Goal: Task Accomplishment & Management: Complete application form

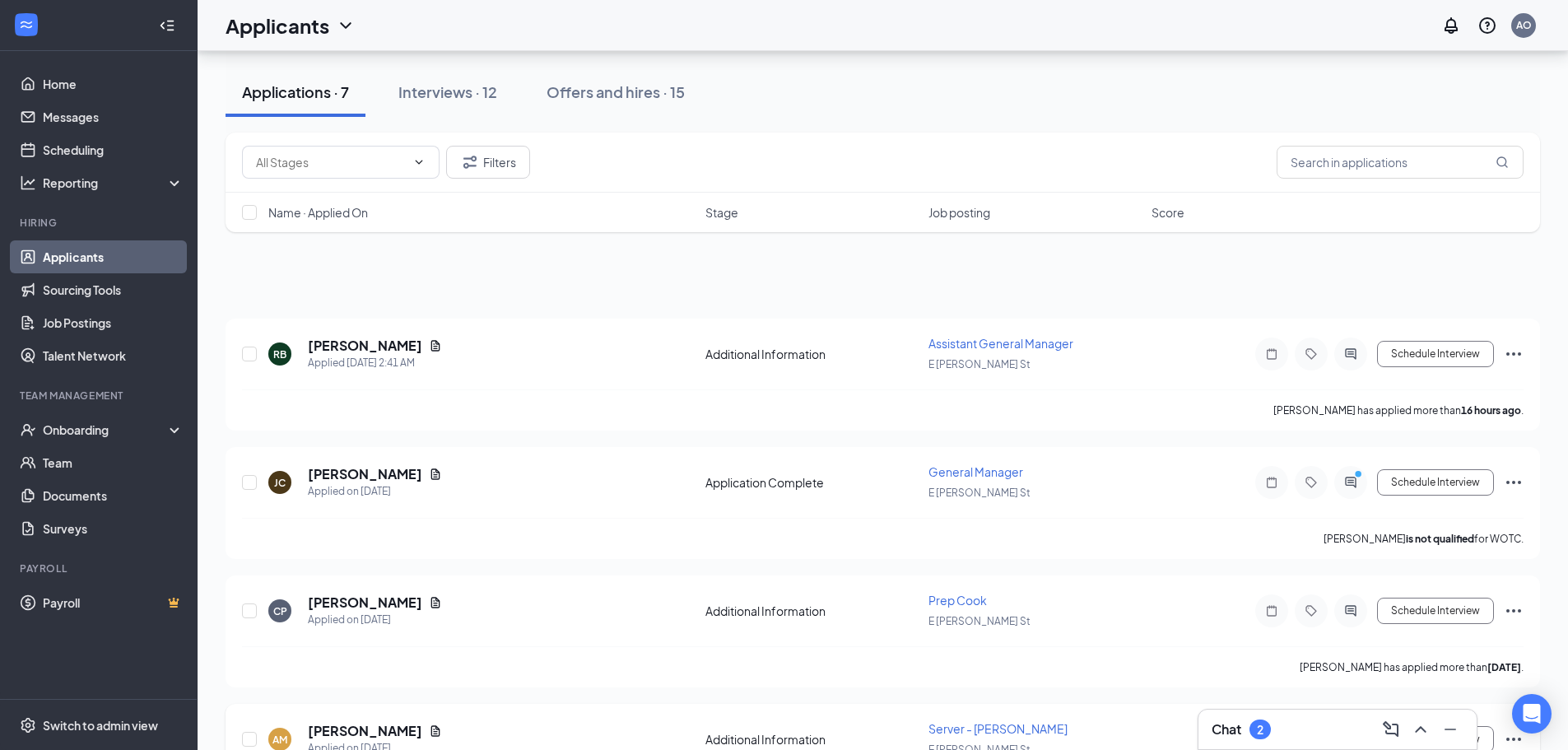
scroll to position [470, 0]
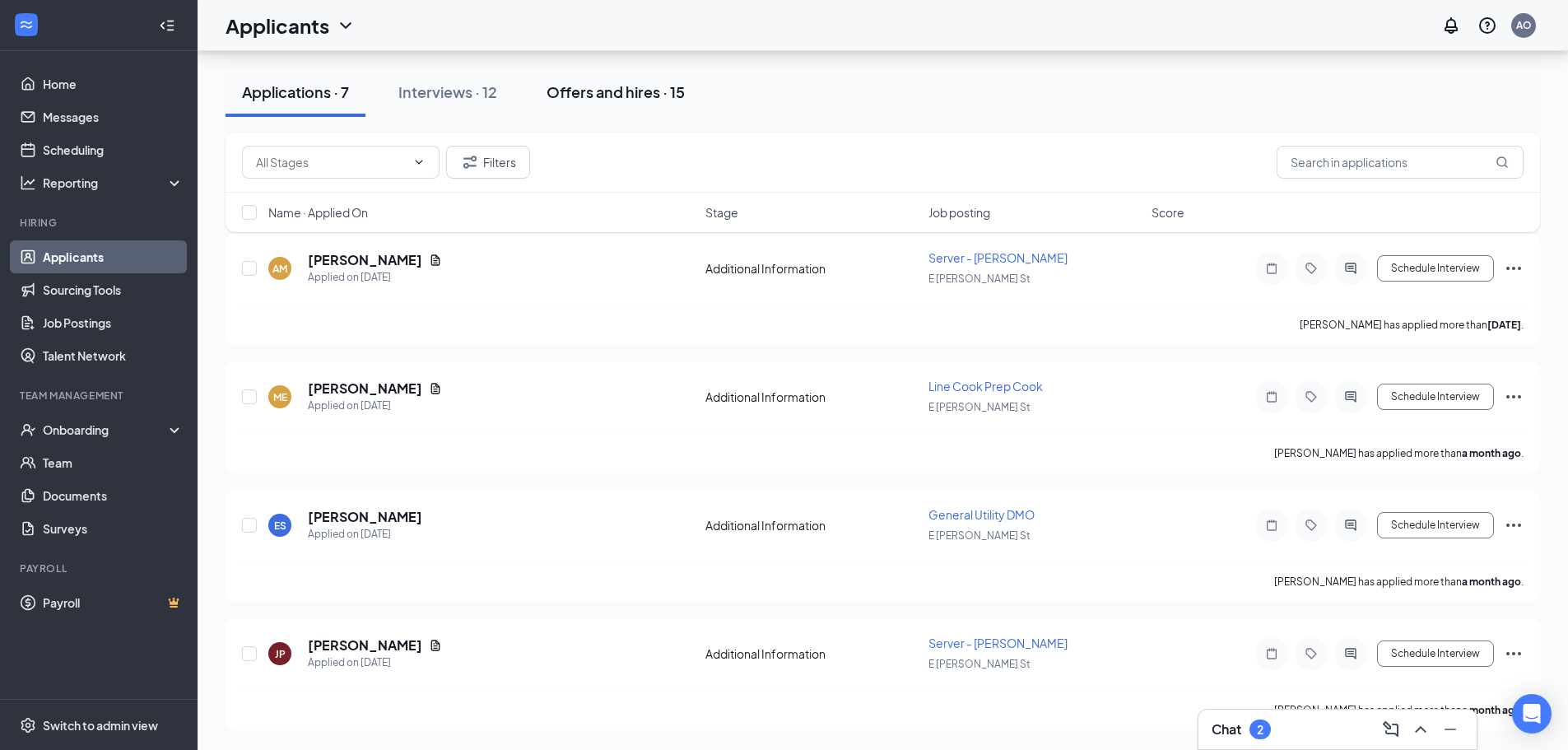
click at [597, 79] on button "Offers and hires · 15" at bounding box center [615, 92] width 171 height 49
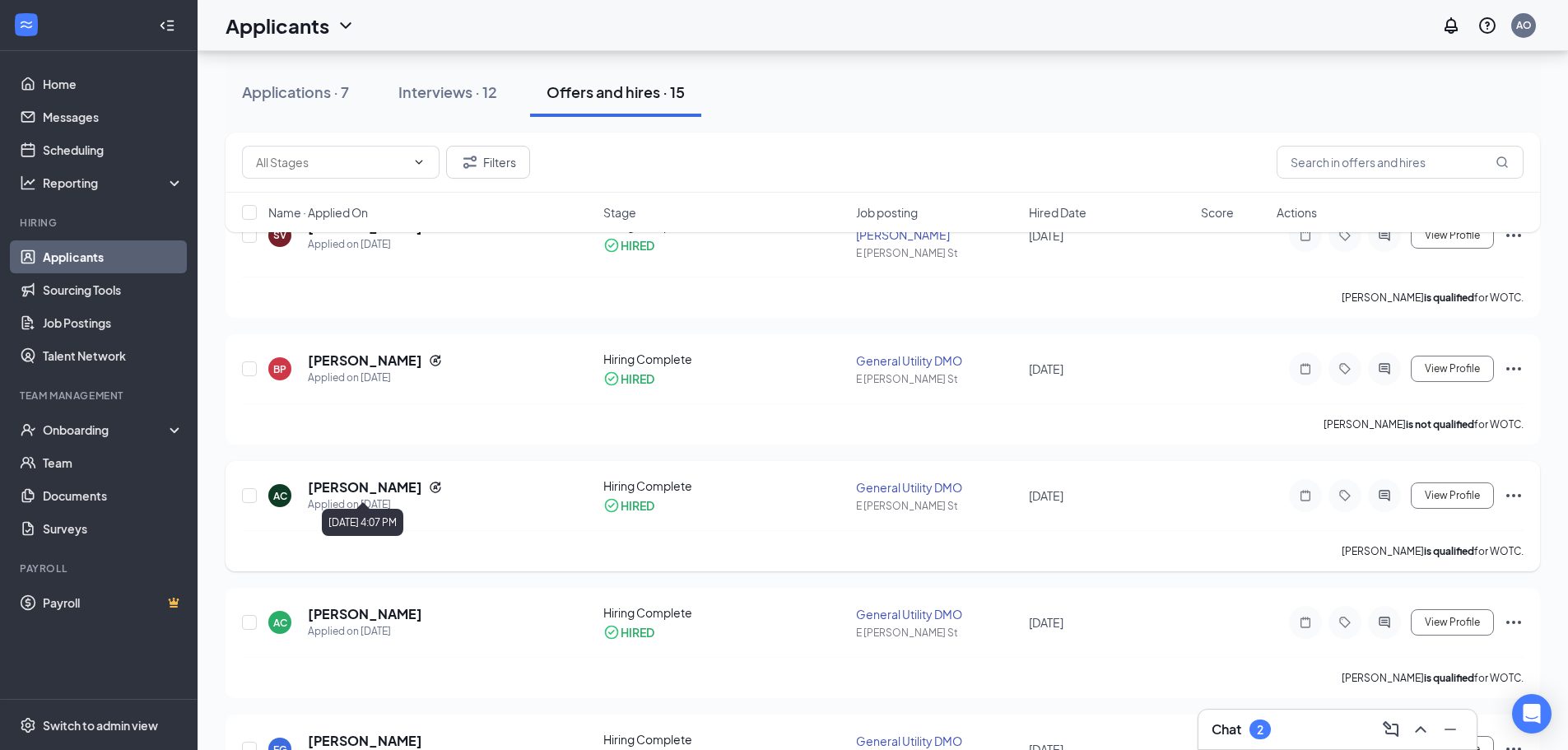
scroll to position [165, 0]
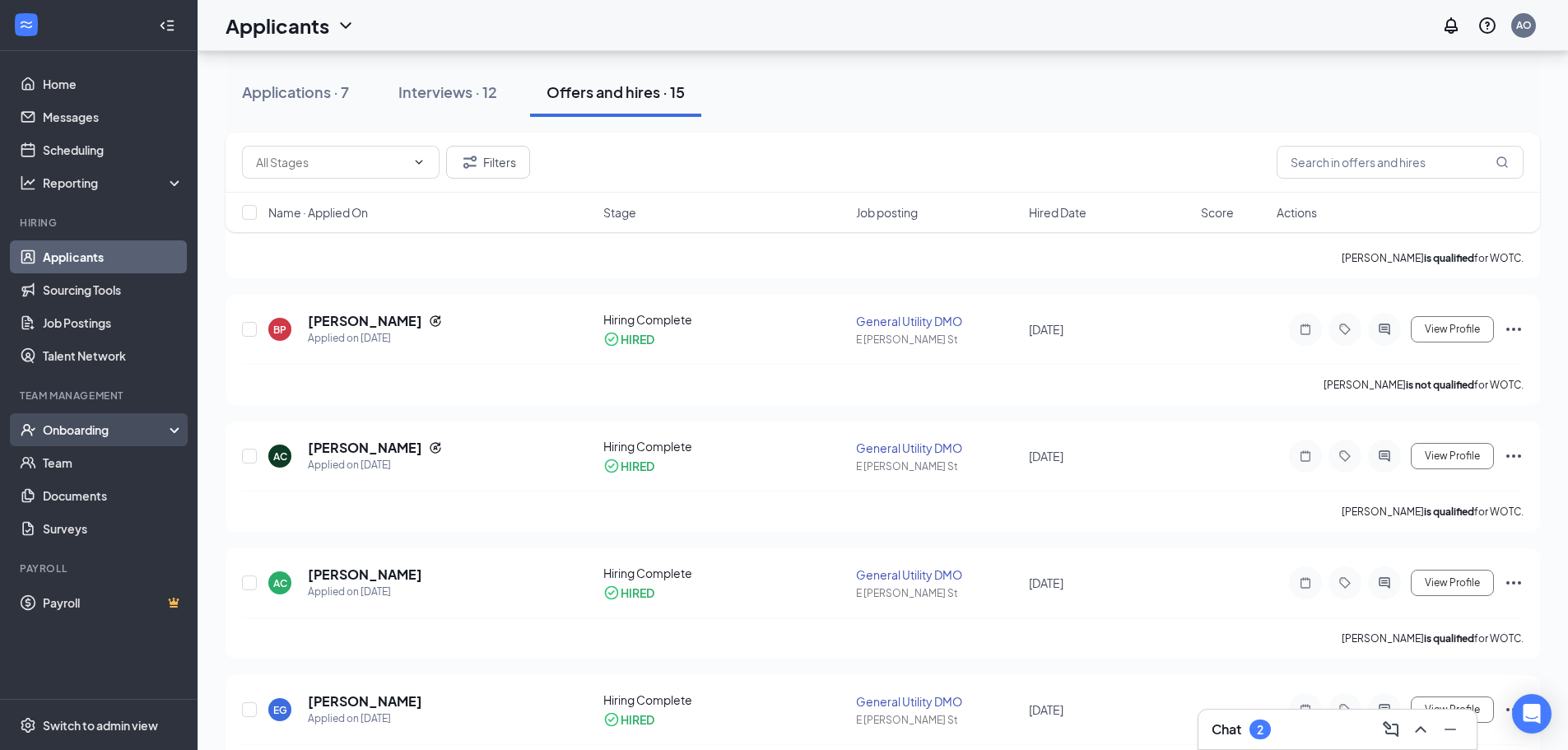
click at [93, 421] on div "Onboarding" at bounding box center [106, 429] width 127 height 16
click at [126, 437] on div "Onboarding" at bounding box center [106, 429] width 127 height 16
click at [124, 444] on div "Onboarding" at bounding box center [99, 429] width 198 height 33
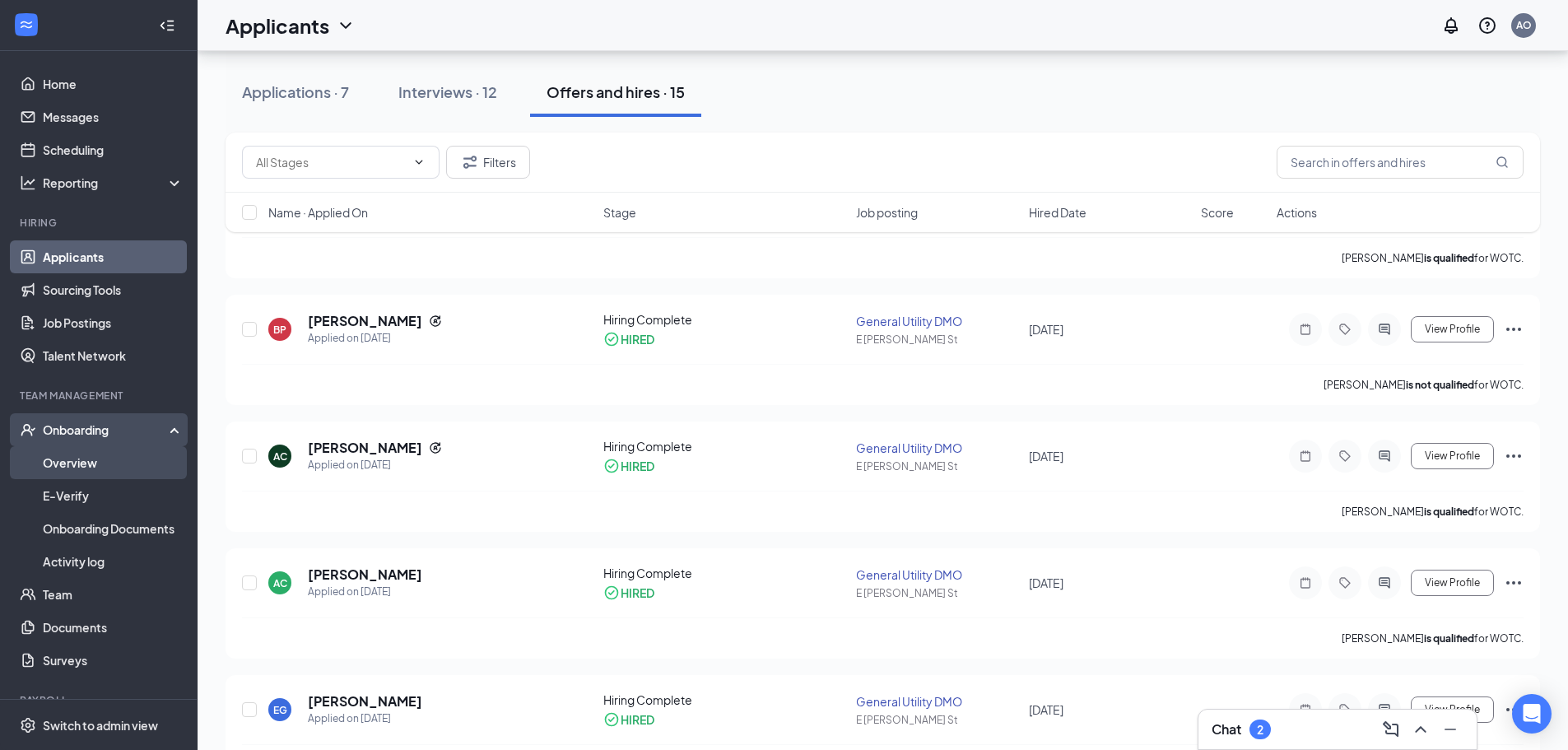
click at [104, 464] on link "Overview" at bounding box center [113, 462] width 140 height 33
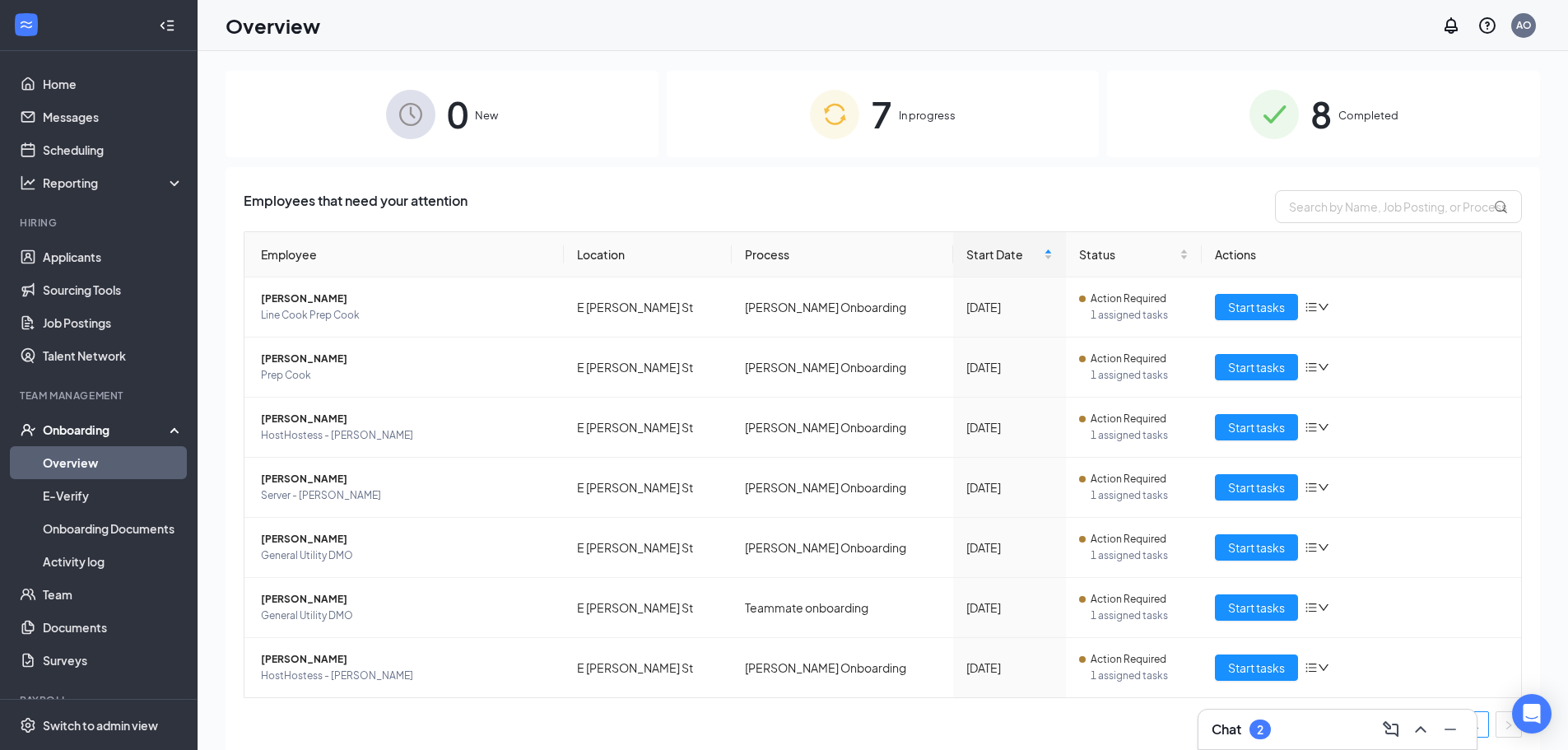
click at [938, 132] on div "7 In progress" at bounding box center [883, 114] width 433 height 86
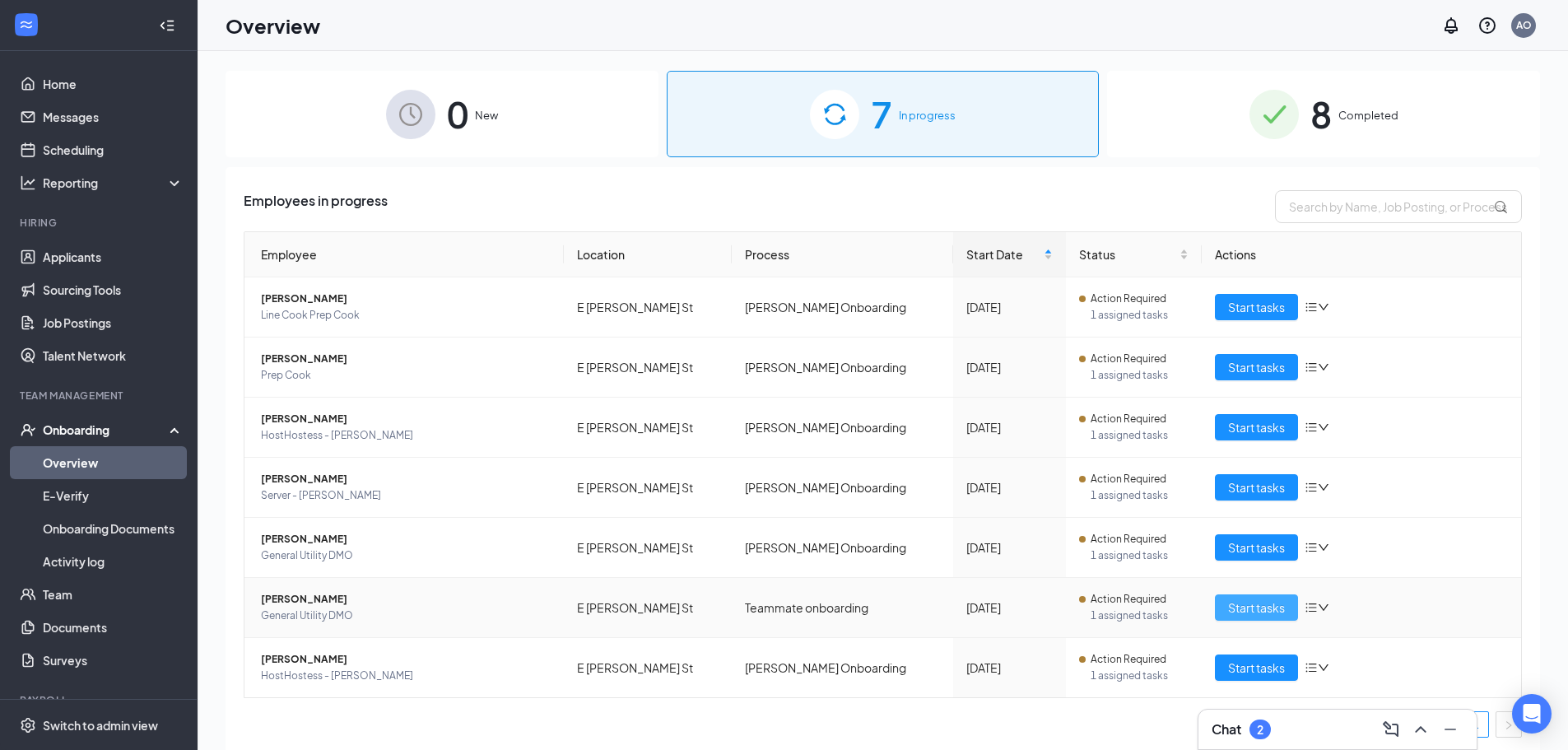
click at [1259, 605] on span "Start tasks" at bounding box center [1256, 607] width 57 height 18
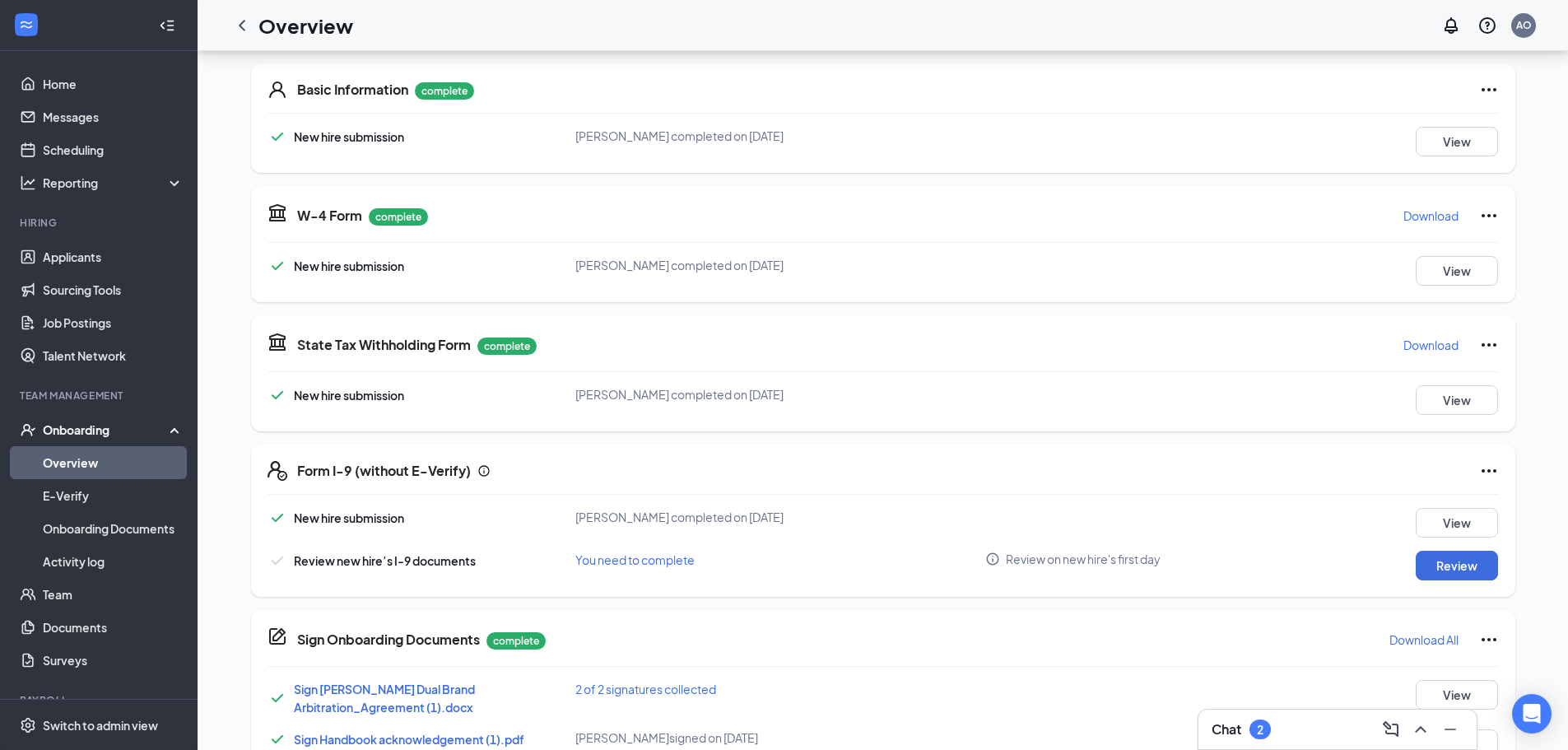
scroll to position [417, 0]
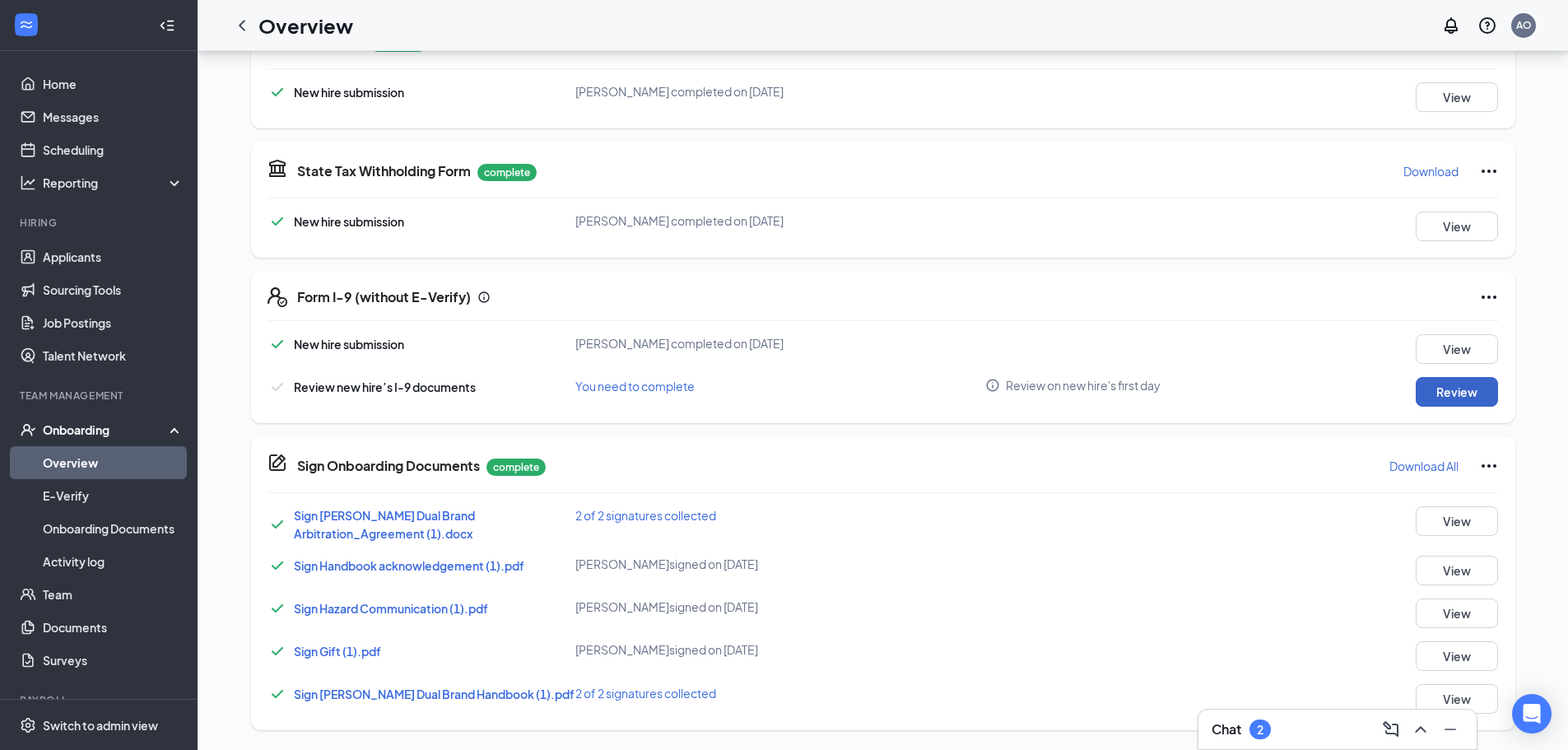
click at [1452, 399] on button "Review" at bounding box center [1457, 391] width 83 height 30
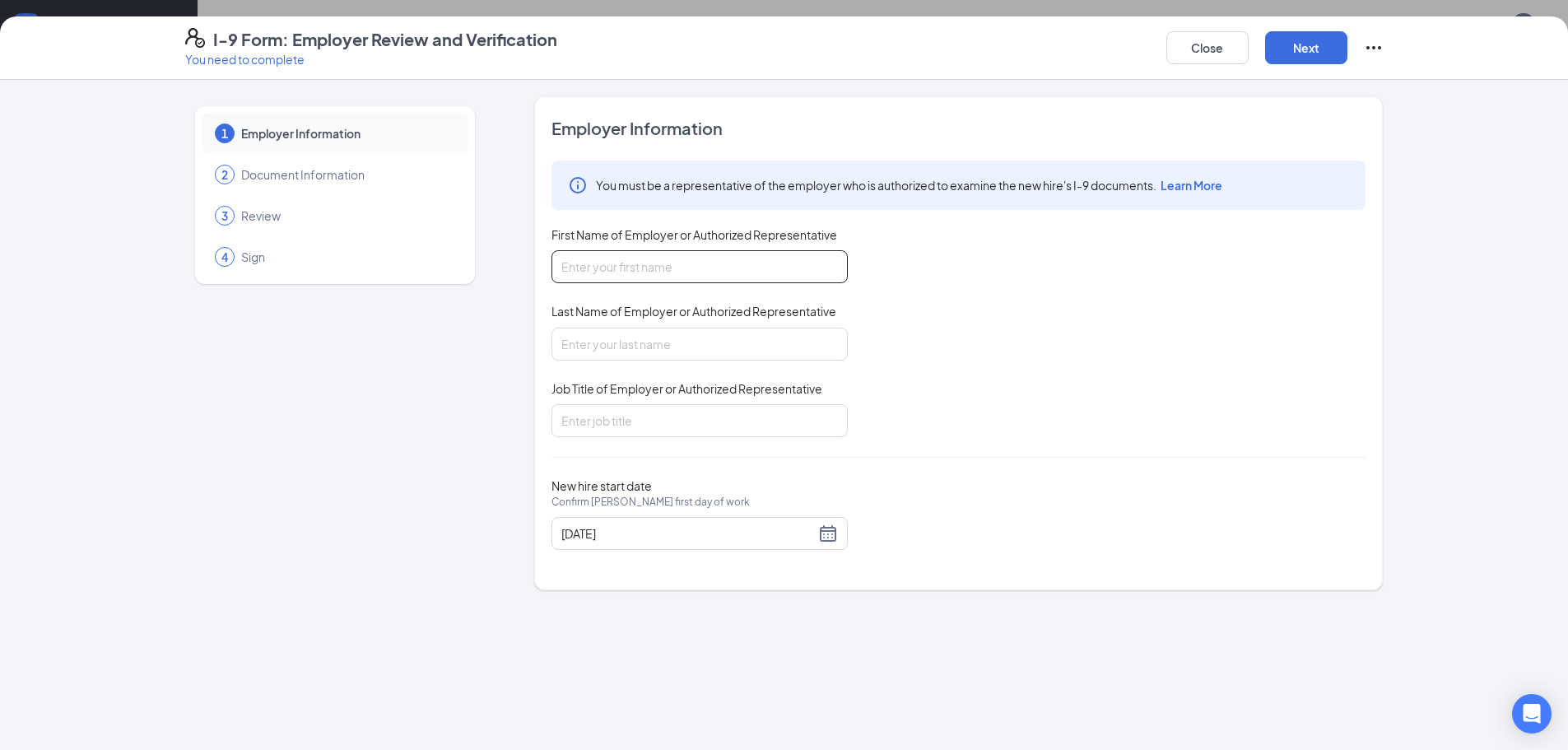
click at [748, 280] on input "First Name of Employer or Authorized Representative" at bounding box center [699, 266] width 296 height 33
type input "[PERSON_NAME]"
click at [694, 340] on input "Last Name of Employer or Authorized Representative" at bounding box center [699, 344] width 296 height 33
type input "[PERSON_NAME]"
click at [676, 402] on div "Job Title of Employer or Authorized Representative" at bounding box center [699, 392] width 296 height 24
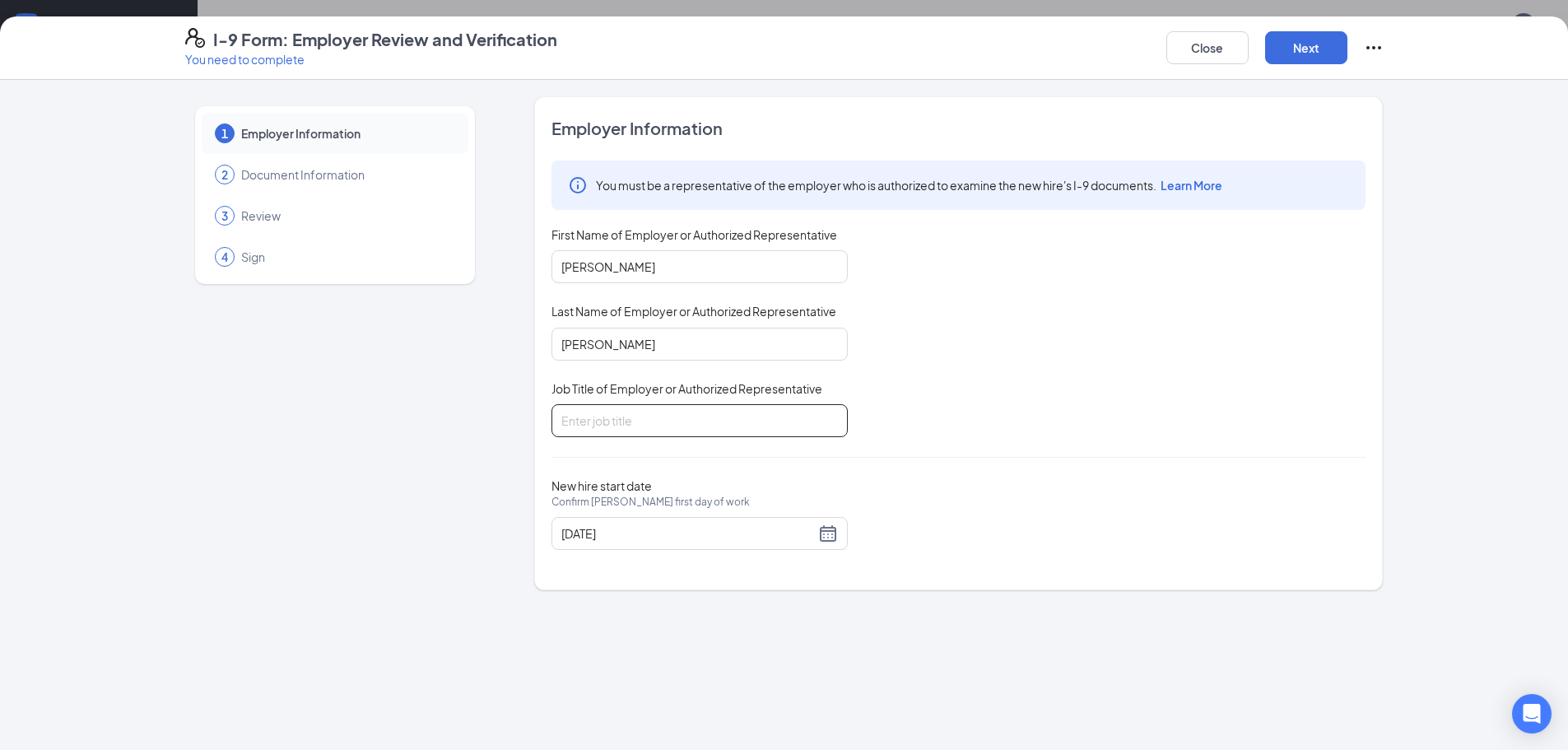
click at [668, 421] on input "Job Title of Employer or Authorized Representative" at bounding box center [699, 420] width 296 height 33
type input "General Manager"
click at [1322, 58] on button "Next" at bounding box center [1306, 48] width 83 height 33
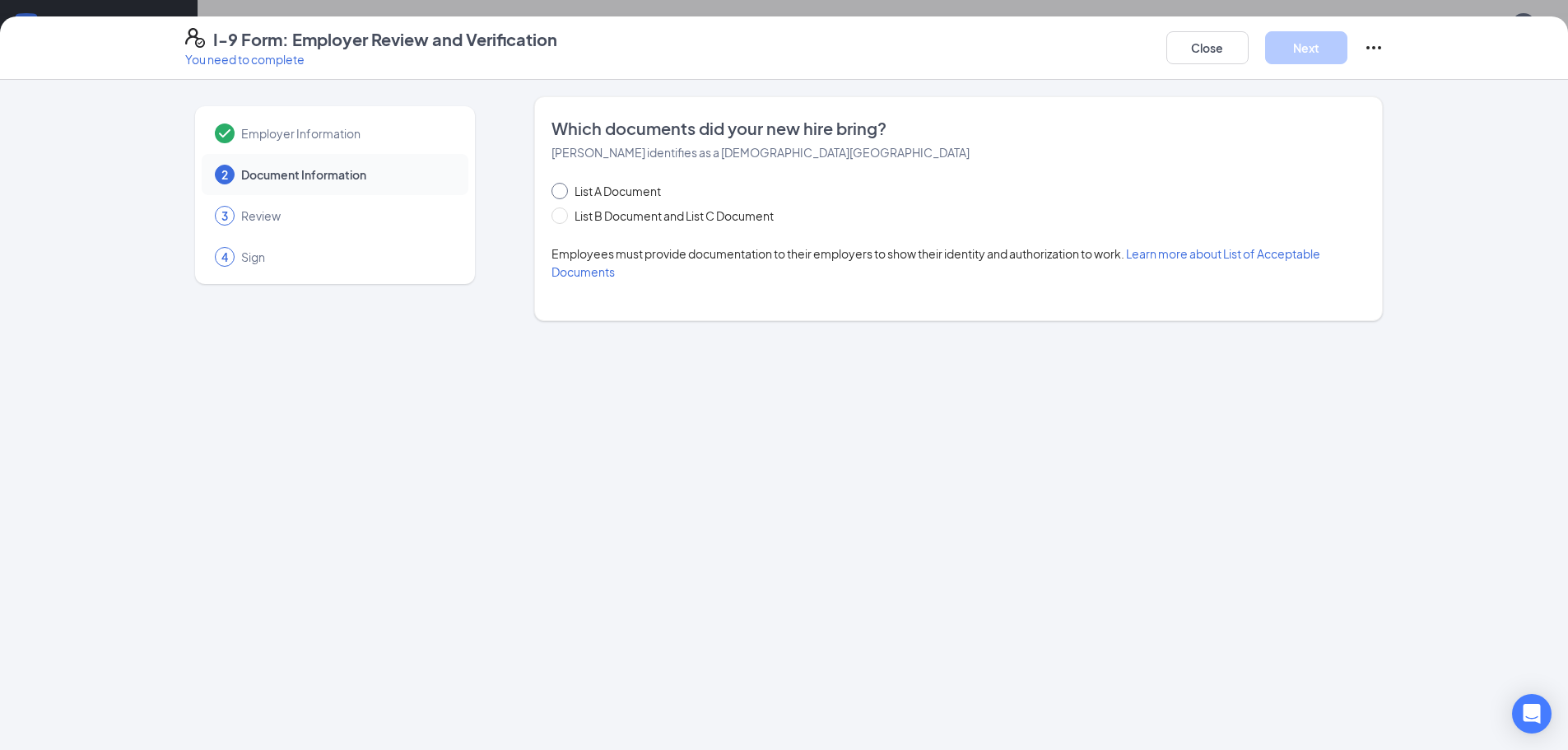
click at [592, 197] on span "List A Document" at bounding box center [617, 191] width 100 height 18
click at [563, 194] on input "List A Document" at bounding box center [557, 188] width 12 height 12
radio input "true"
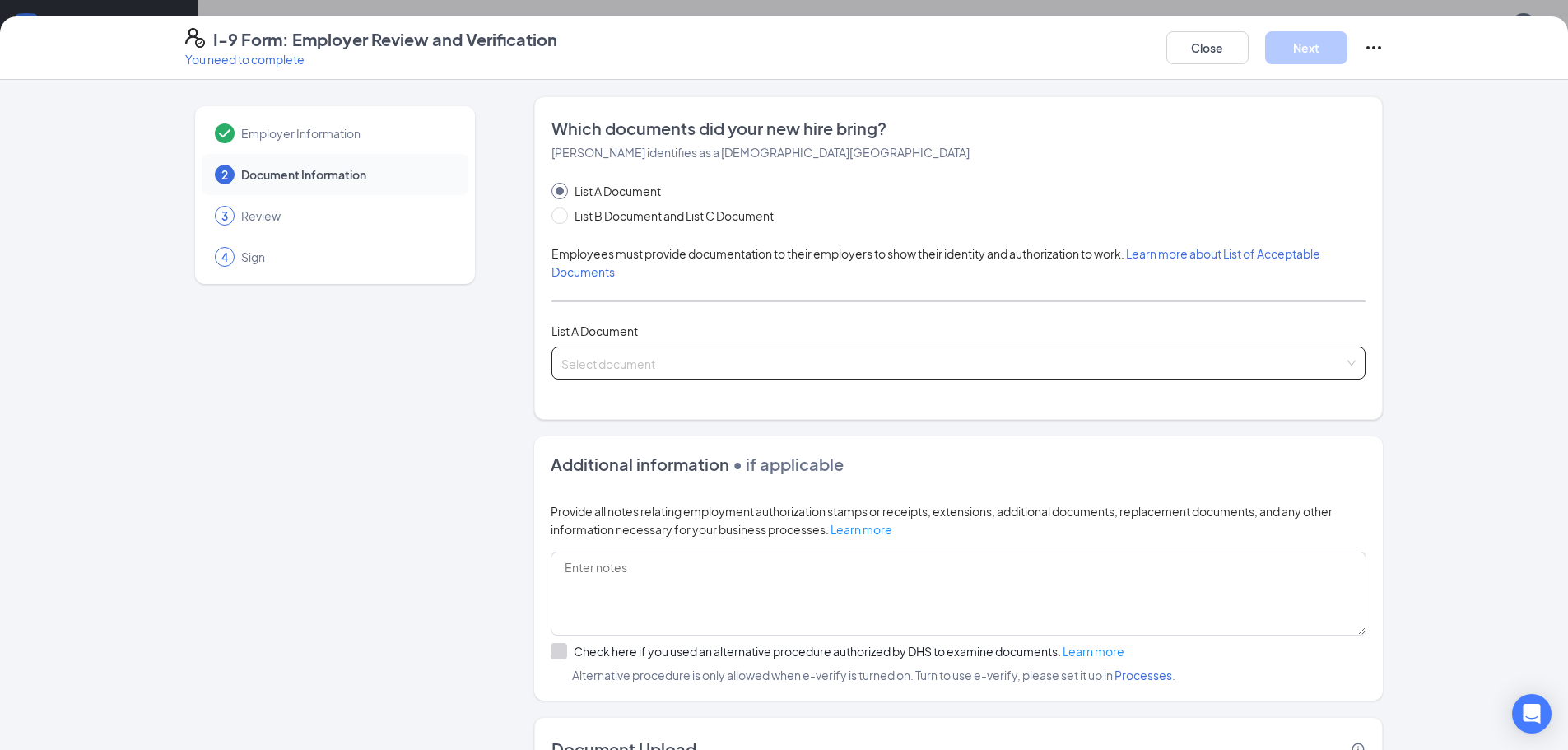
click at [617, 373] on span at bounding box center [953, 362] width 783 height 31
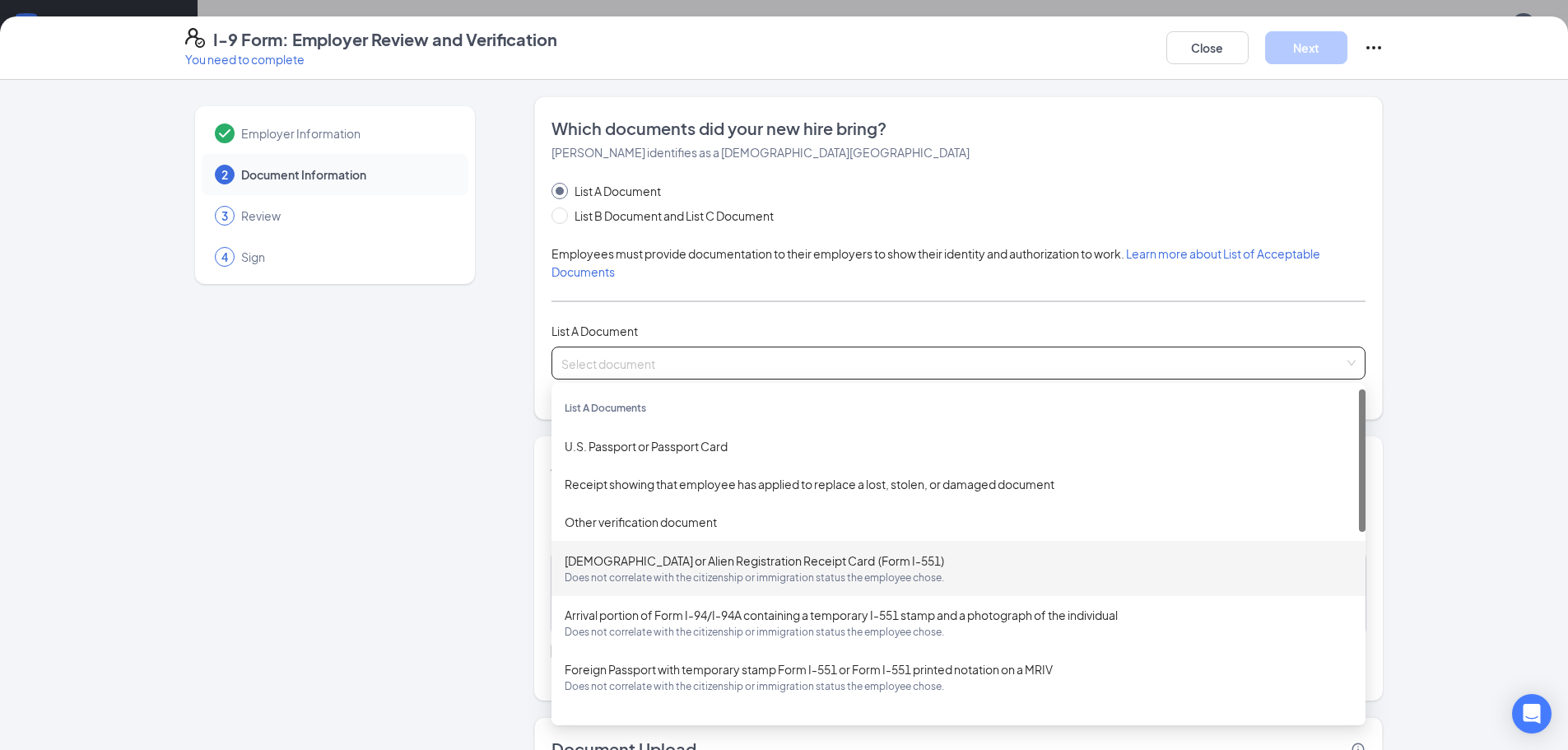
click at [674, 567] on div "[DEMOGRAPHIC_DATA] or Alien Registration Receipt Card (Form I-551) Does not cor…" at bounding box center [959, 568] width 788 height 34
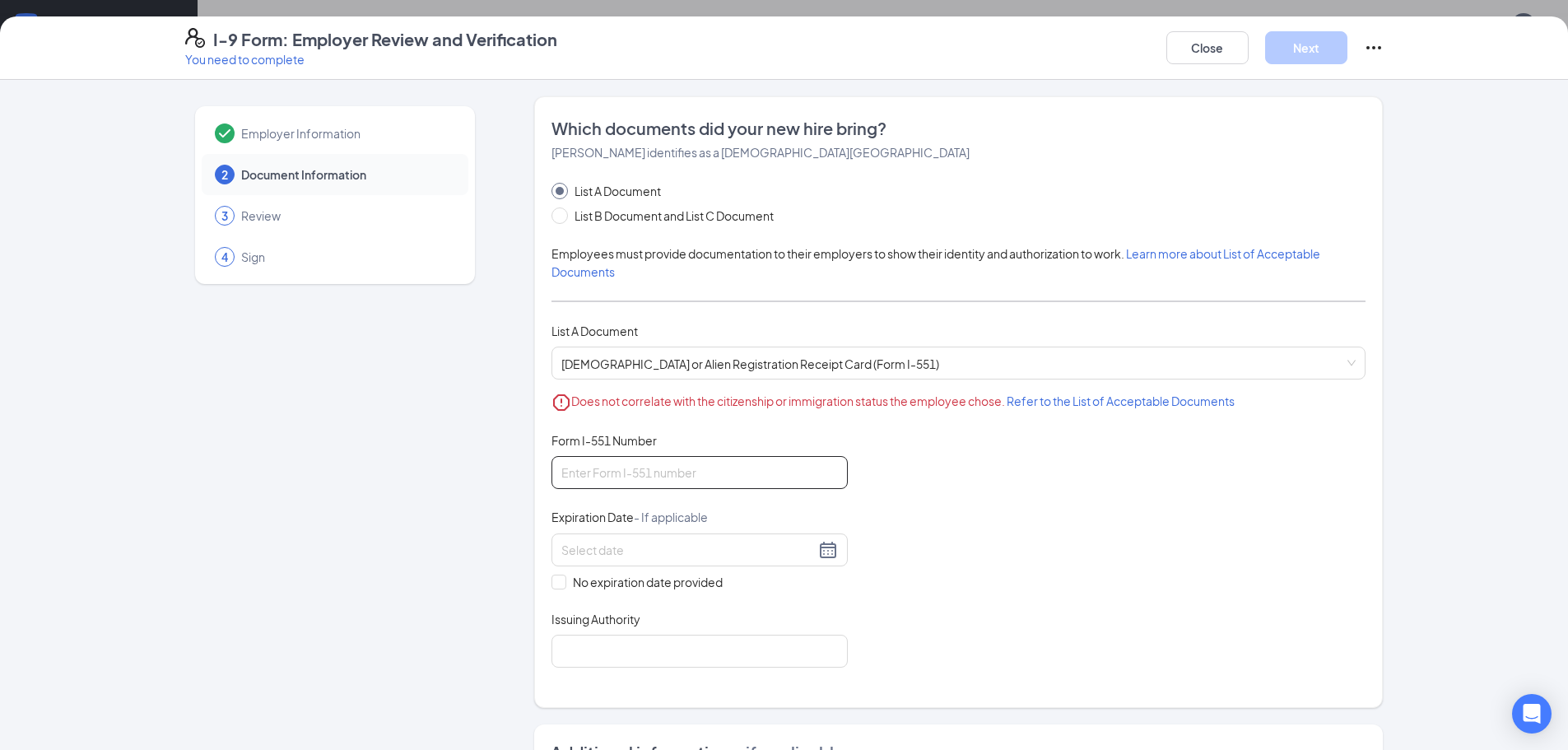
click at [633, 468] on input "Form I-551 Number" at bounding box center [699, 472] width 296 height 33
click at [620, 481] on input "Form I-551 Number" at bounding box center [699, 472] width 296 height 33
click at [1399, 503] on div "Employer Information 2 Document Information 3 Review 4 Sign Which documents did…" at bounding box center [784, 621] width 1264 height 1049
click at [703, 472] on input "Form I-551 Number" at bounding box center [699, 472] width 296 height 33
type input "IOE0928439809"
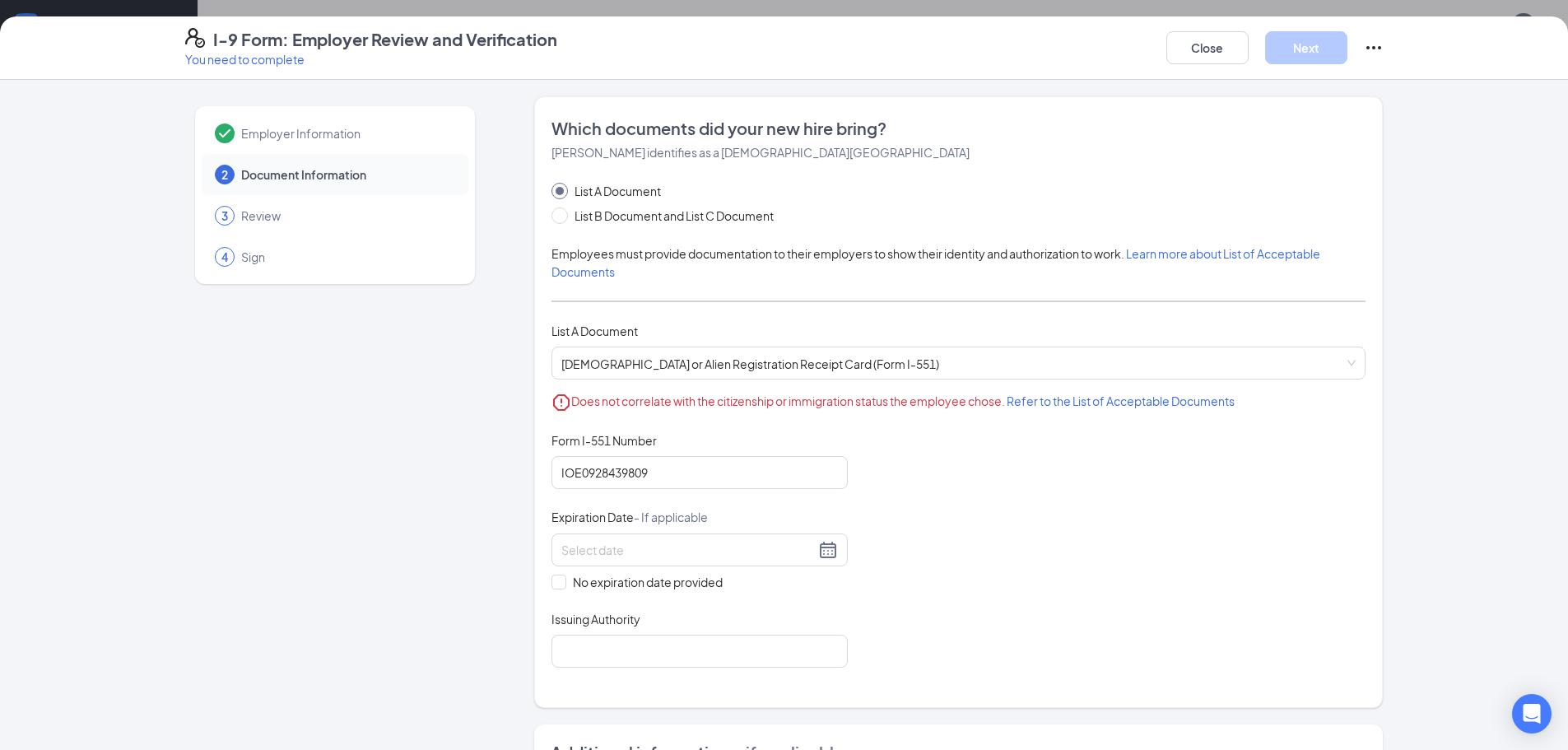
click at [1385, 222] on div "Employer Information 2 Document Information 3 Review 4 Sign Which documents did…" at bounding box center [784, 621] width 1264 height 1049
click at [628, 538] on div at bounding box center [699, 549] width 296 height 33
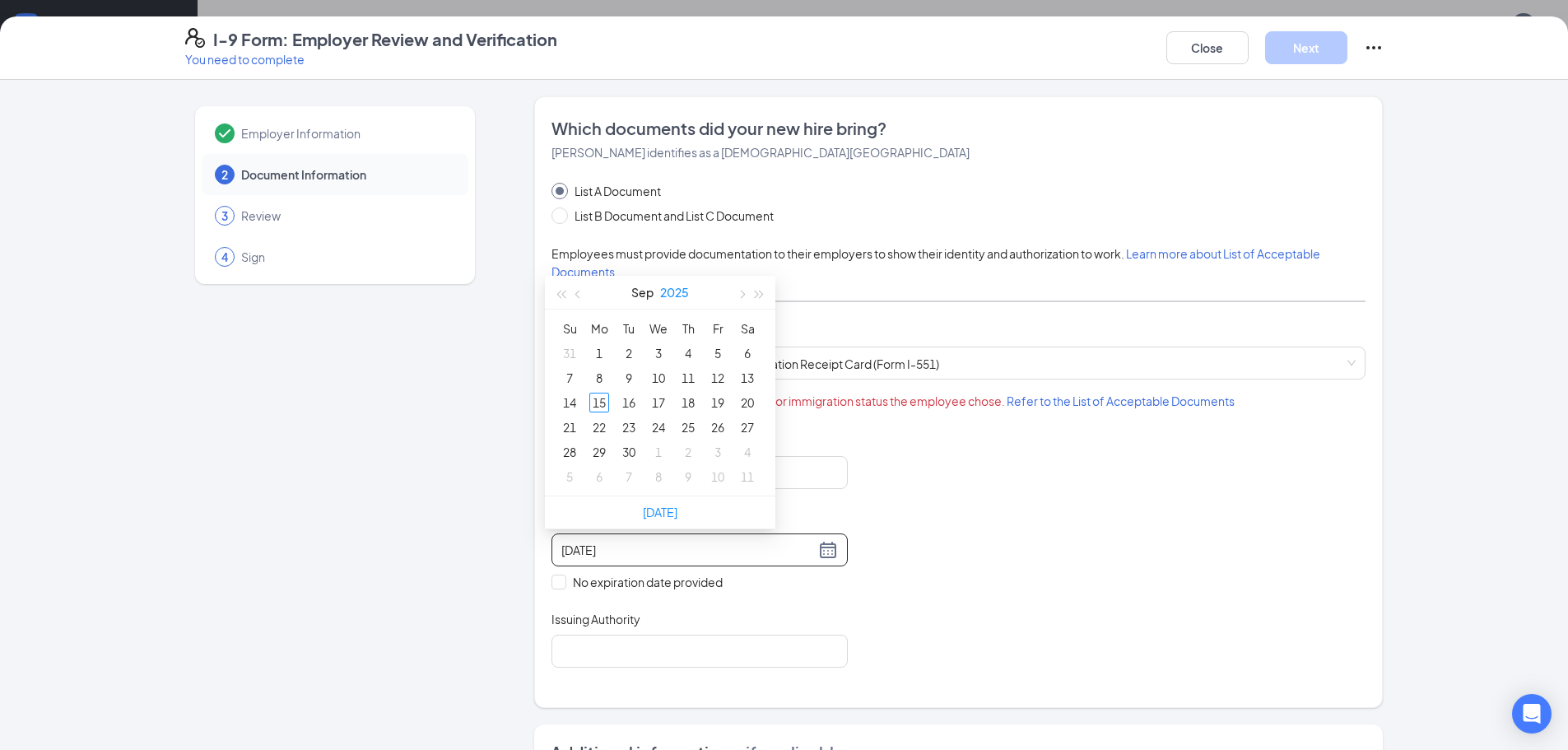
type input "[DATE]"
click at [1186, 662] on div "Document Title [DEMOGRAPHIC_DATA] or Alien Registration Receipt Card (Form I-55…" at bounding box center [958, 549] width 814 height 236
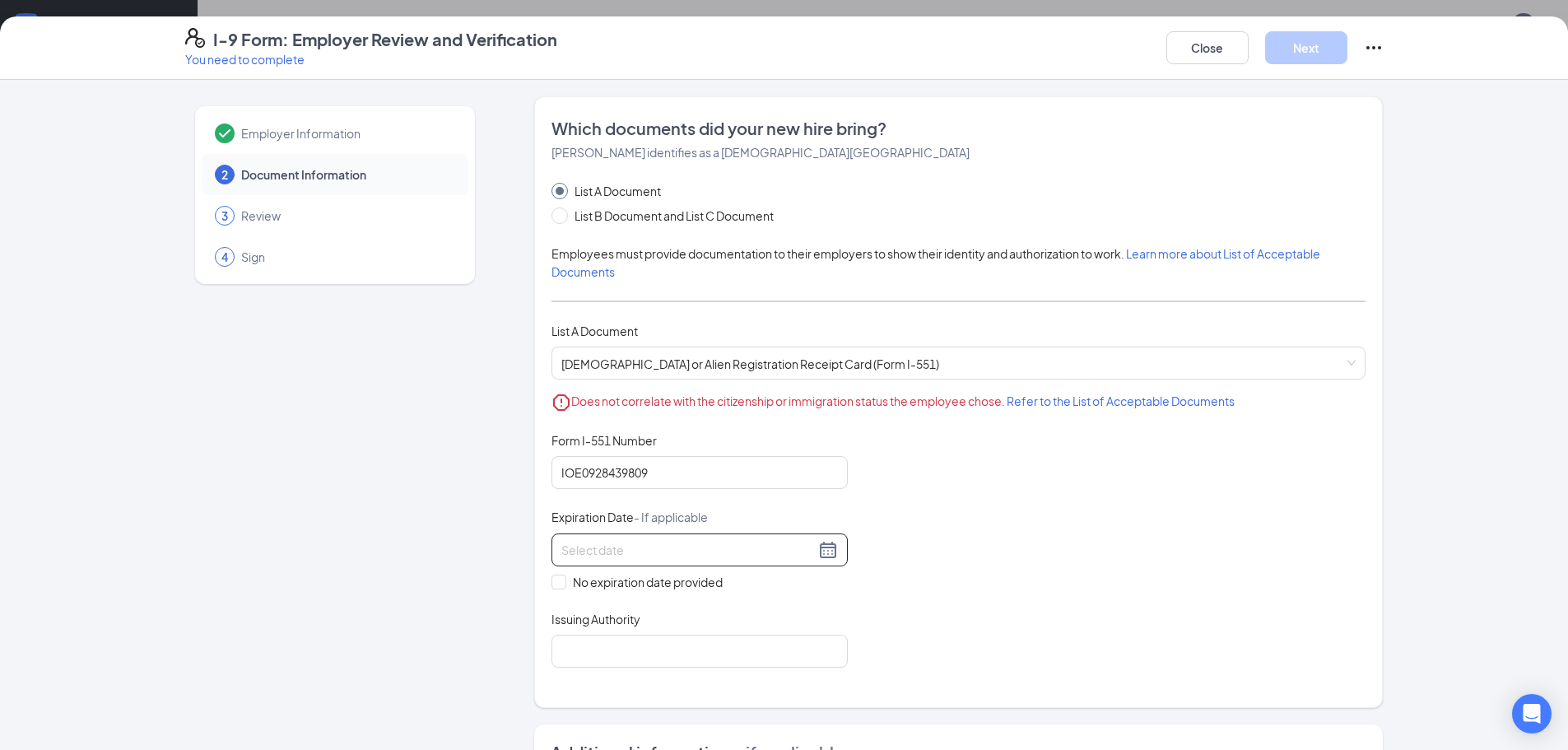
click at [640, 547] on input at bounding box center [688, 549] width 254 height 18
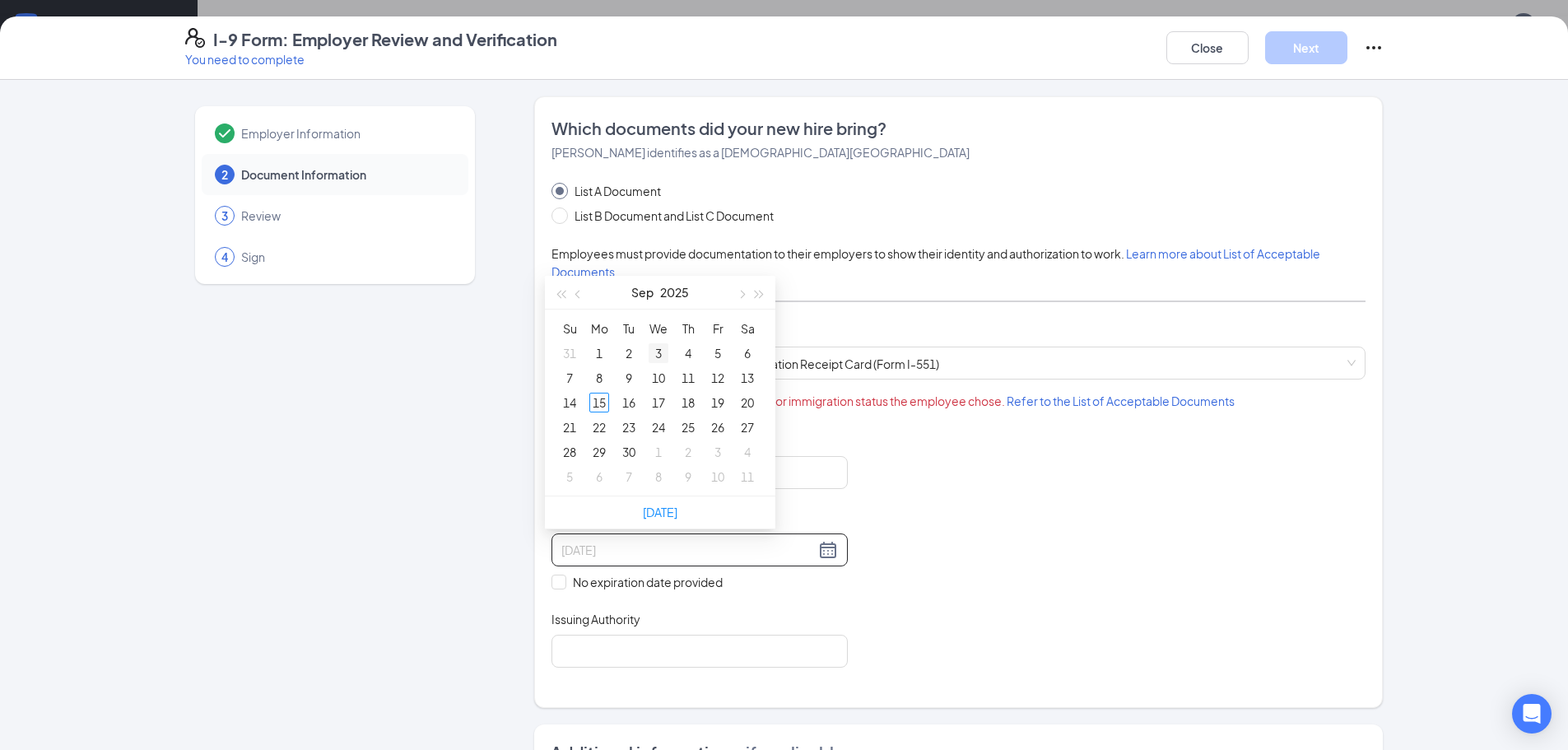
type input "[DATE]"
click at [575, 293] on button "button" at bounding box center [578, 292] width 18 height 33
type input "[DATE]"
drag, startPoint x: 538, startPoint y: 661, endPoint x: 576, endPoint y: 639, distance: 43.9
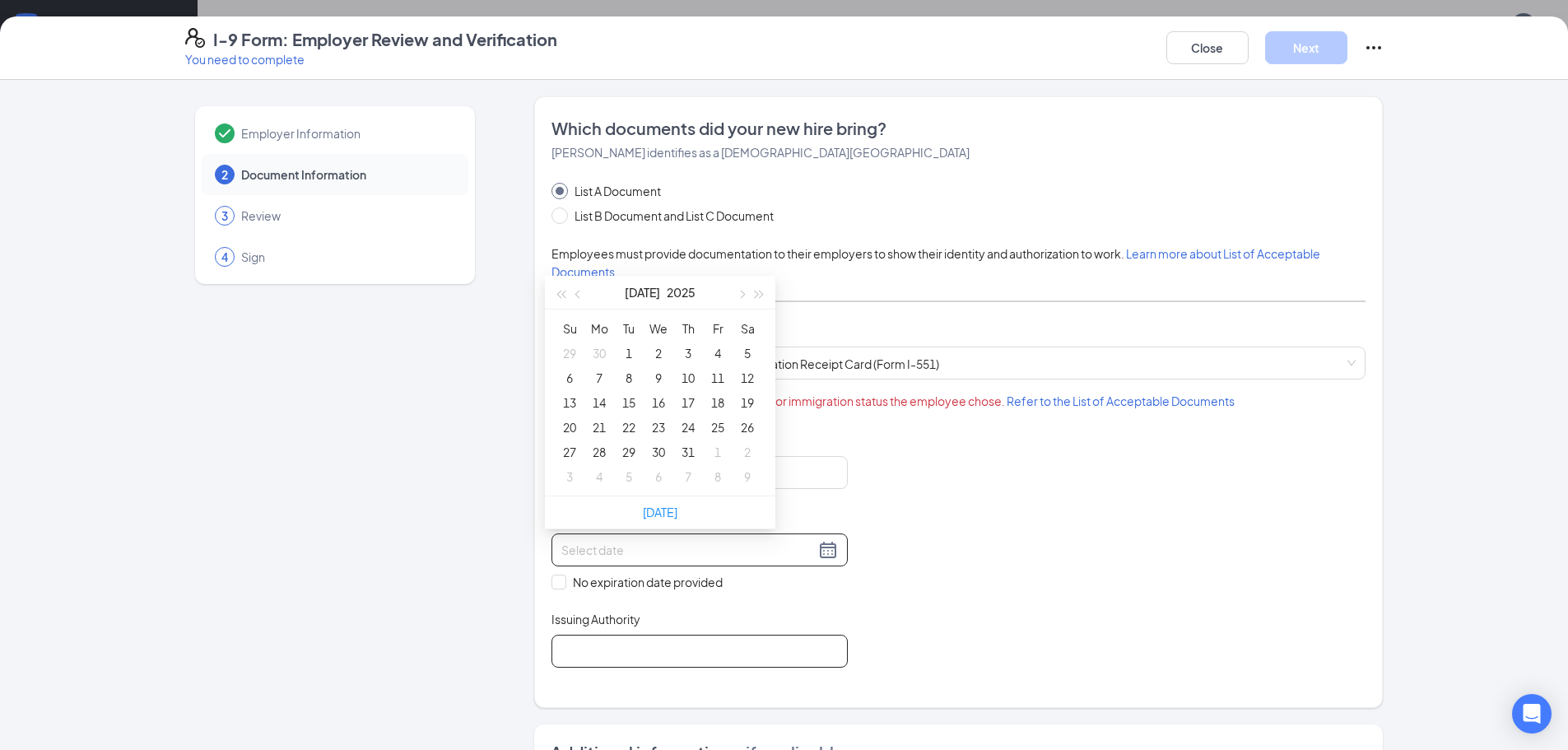
click at [538, 661] on div "Which documents did your new hire bring? [PERSON_NAME] identifies as a [DEMOGRA…" at bounding box center [958, 402] width 848 height 612
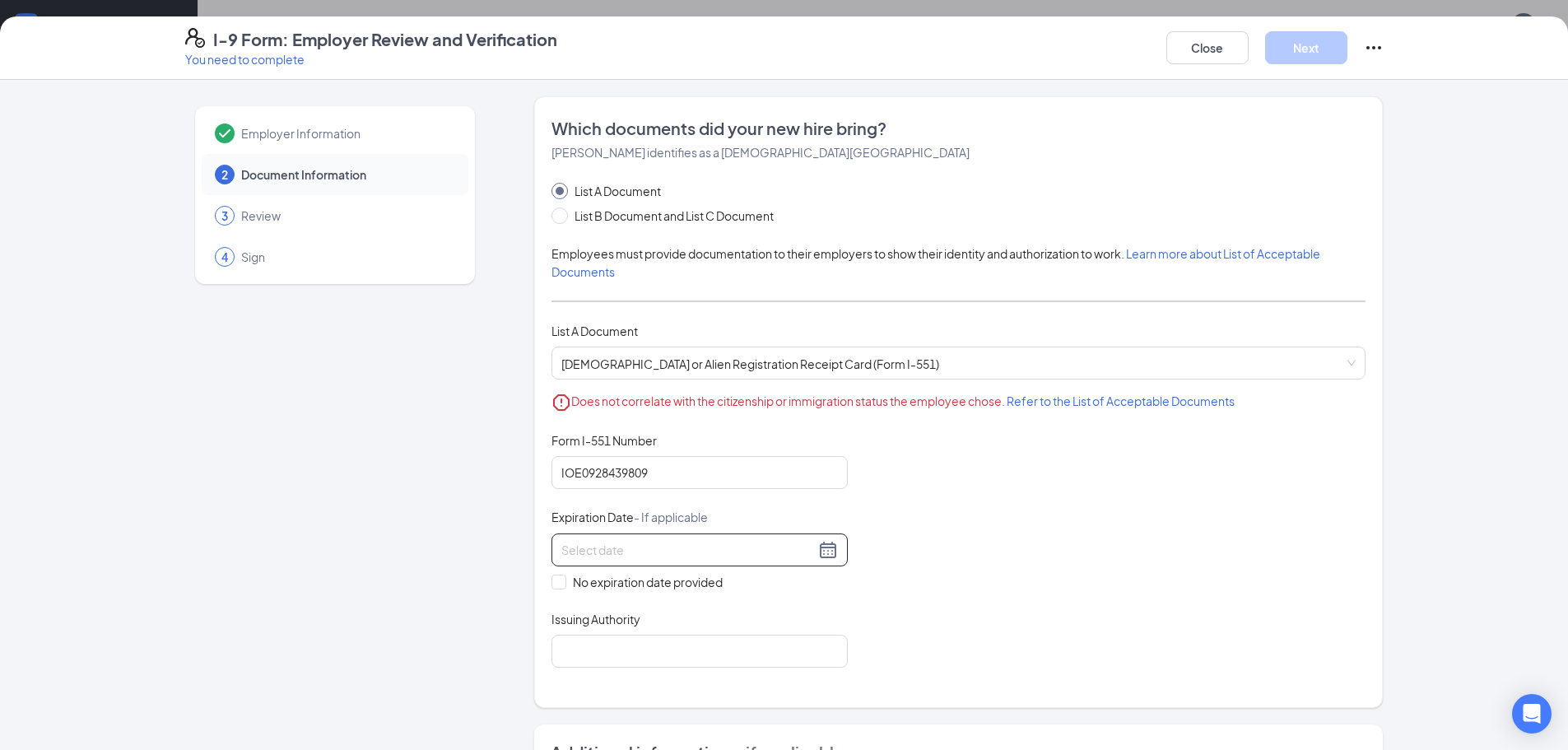
click at [585, 547] on input at bounding box center [688, 549] width 254 height 18
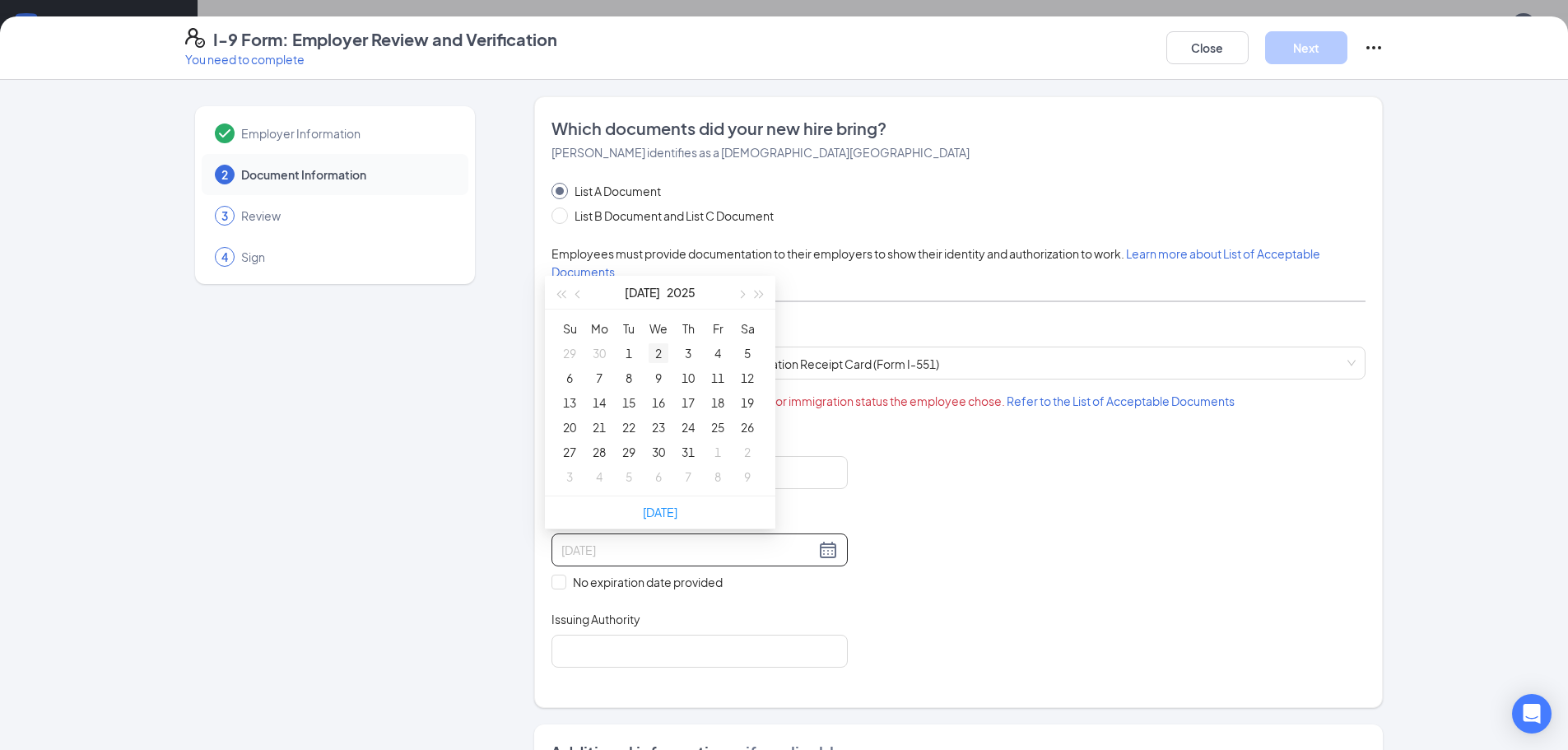
type input "[DATE]"
click at [747, 400] on div "19" at bounding box center [748, 402] width 20 height 20
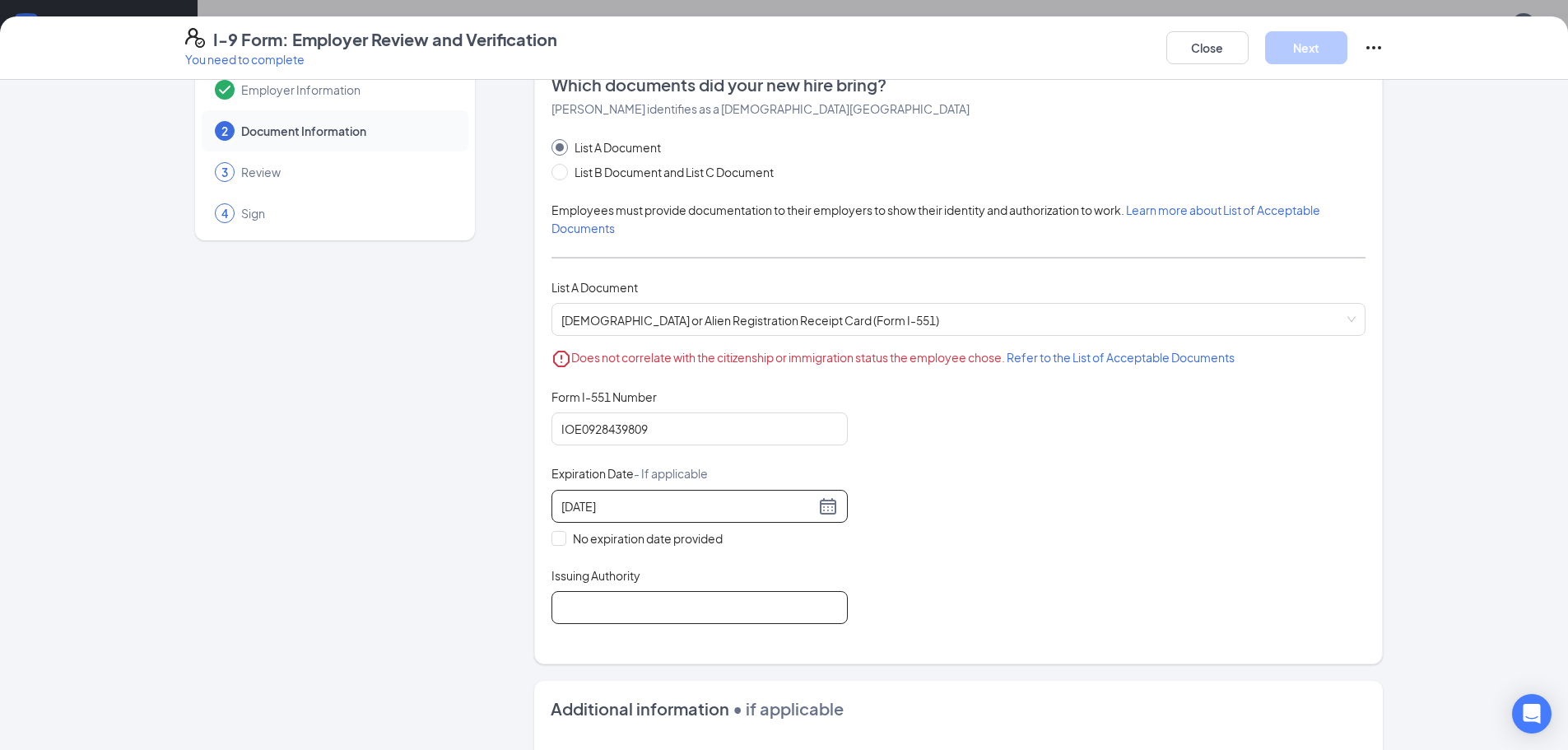
scroll to position [83, 0]
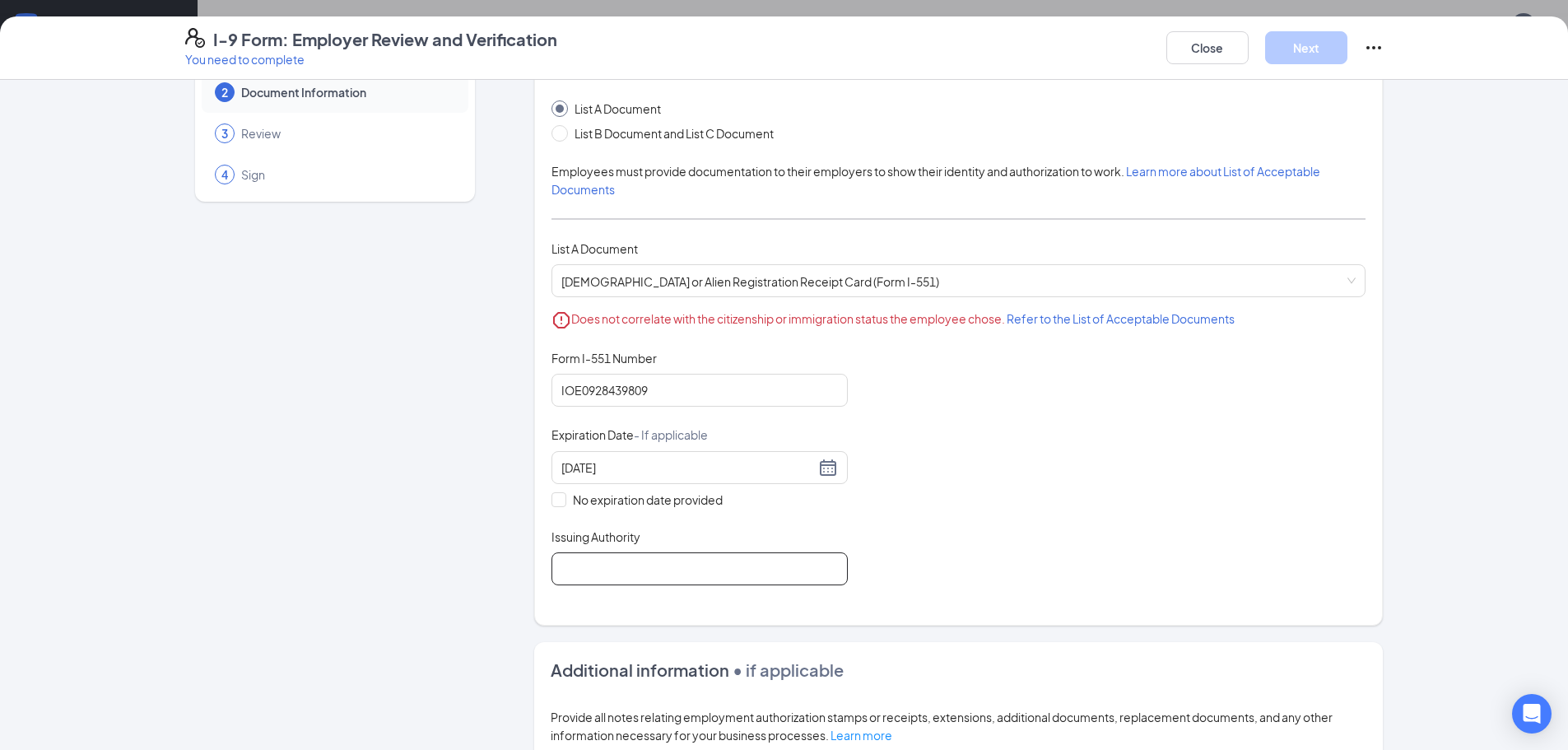
click at [605, 566] on input "Issuing Authority" at bounding box center [699, 568] width 296 height 33
type input "[GEOGRAPHIC_DATA]"
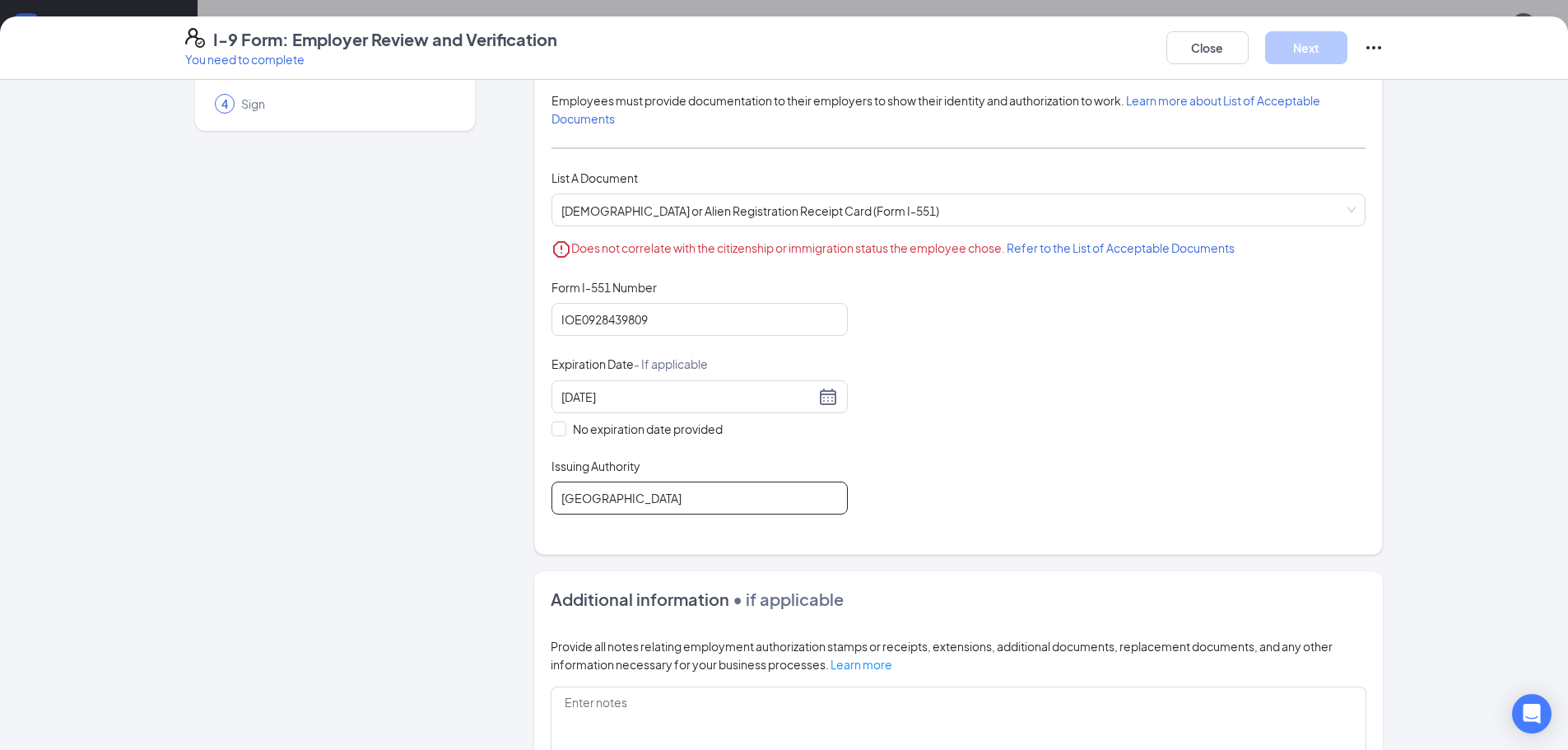
scroll to position [0, 0]
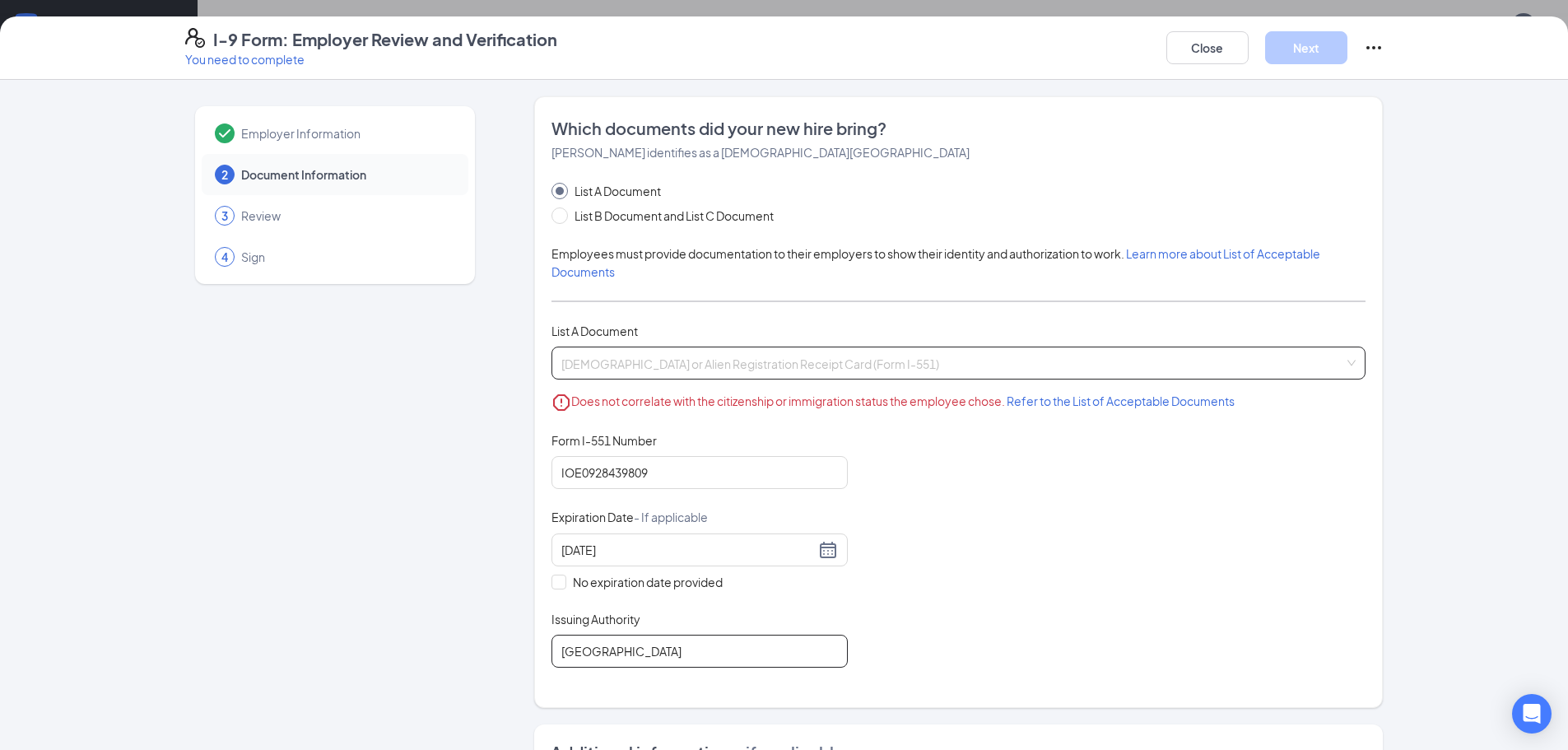
click at [703, 373] on span "[DEMOGRAPHIC_DATA] or Alien Registration Receipt Card (Form I-551) Does not cor…" at bounding box center [958, 362] width 794 height 31
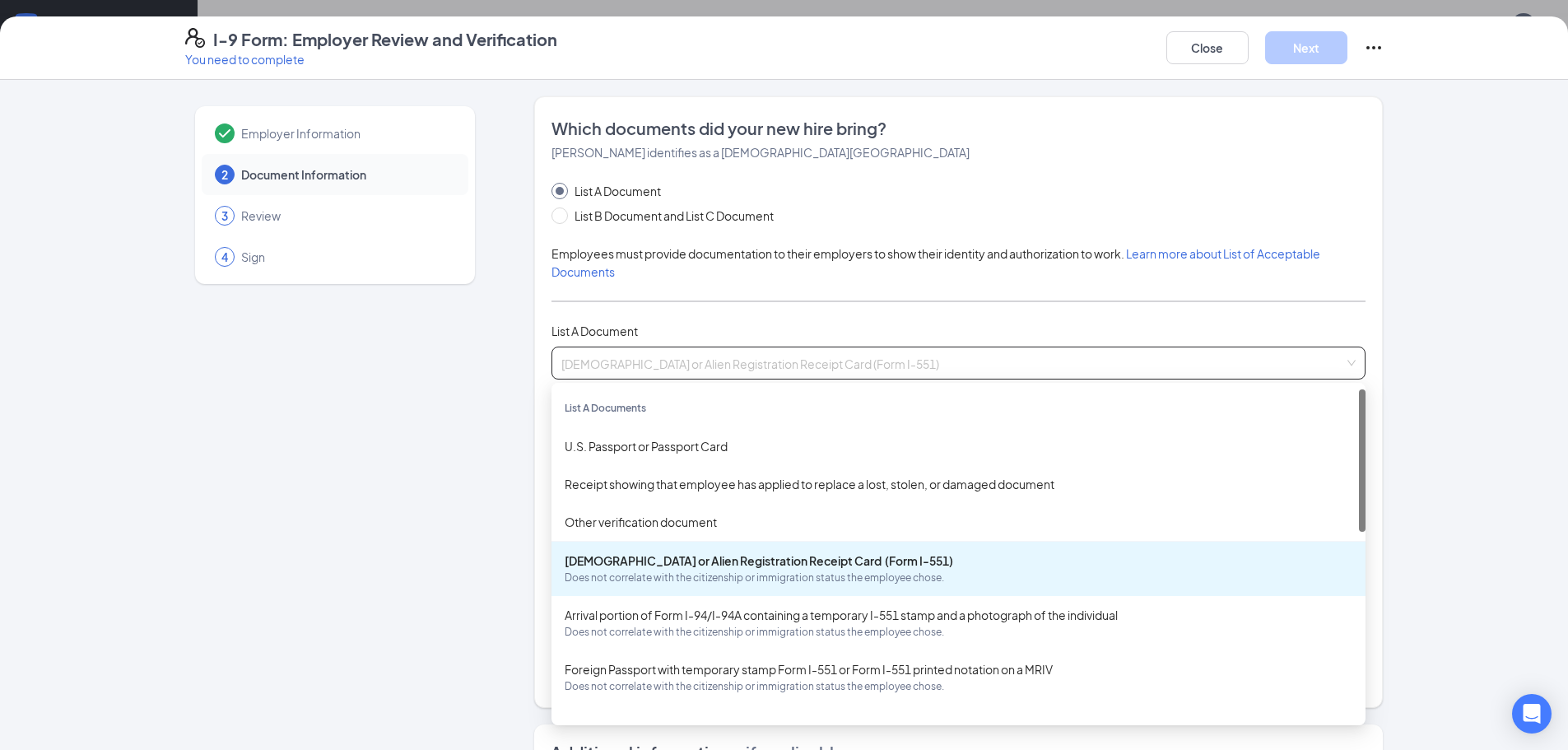
click at [652, 568] on div "[DEMOGRAPHIC_DATA] or Alien Registration Receipt Card (Form I-551) Does not cor…" at bounding box center [959, 568] width 788 height 34
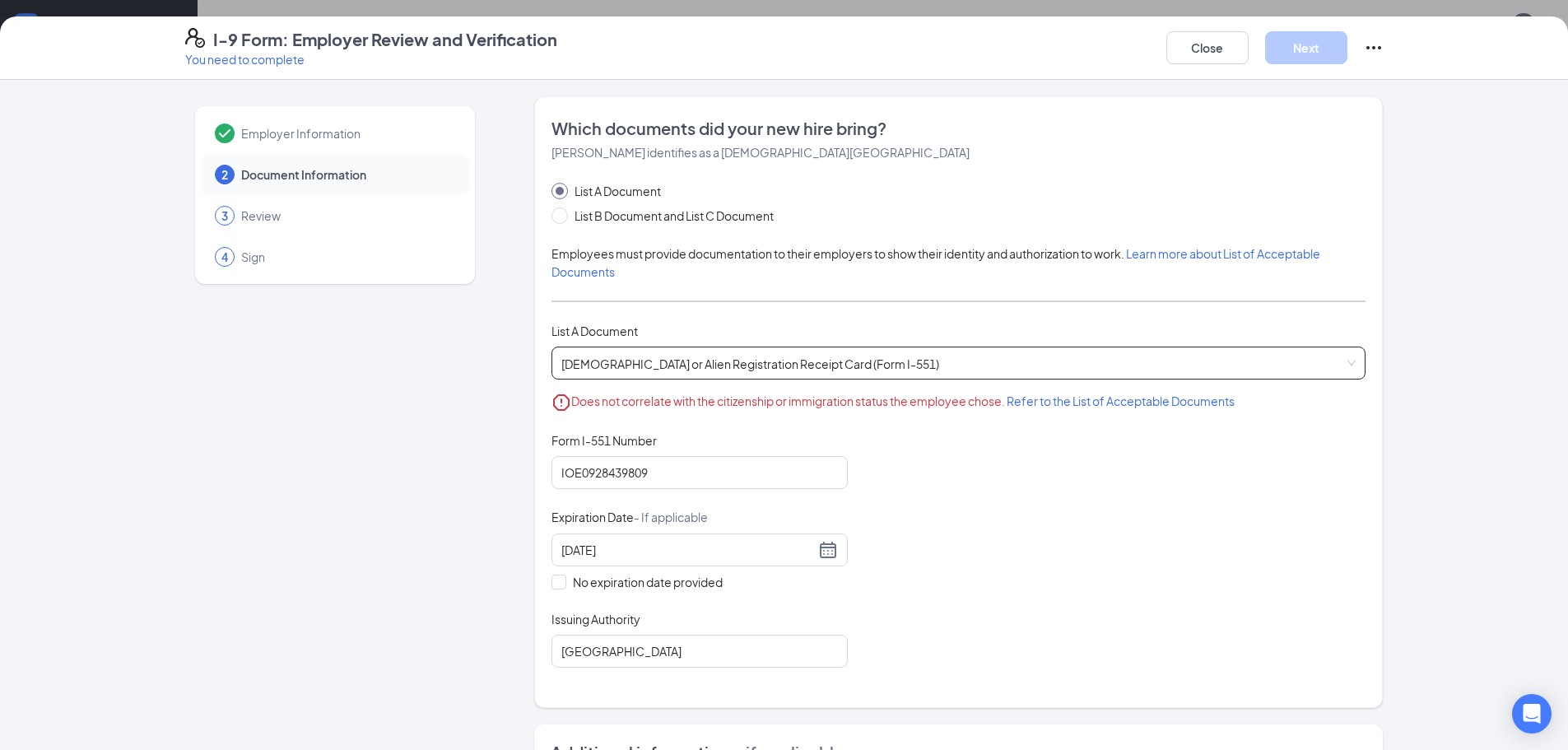
click at [1061, 363] on span "[DEMOGRAPHIC_DATA] or Alien Registration Receipt Card (Form I-551) Does not cor…" at bounding box center [958, 362] width 794 height 31
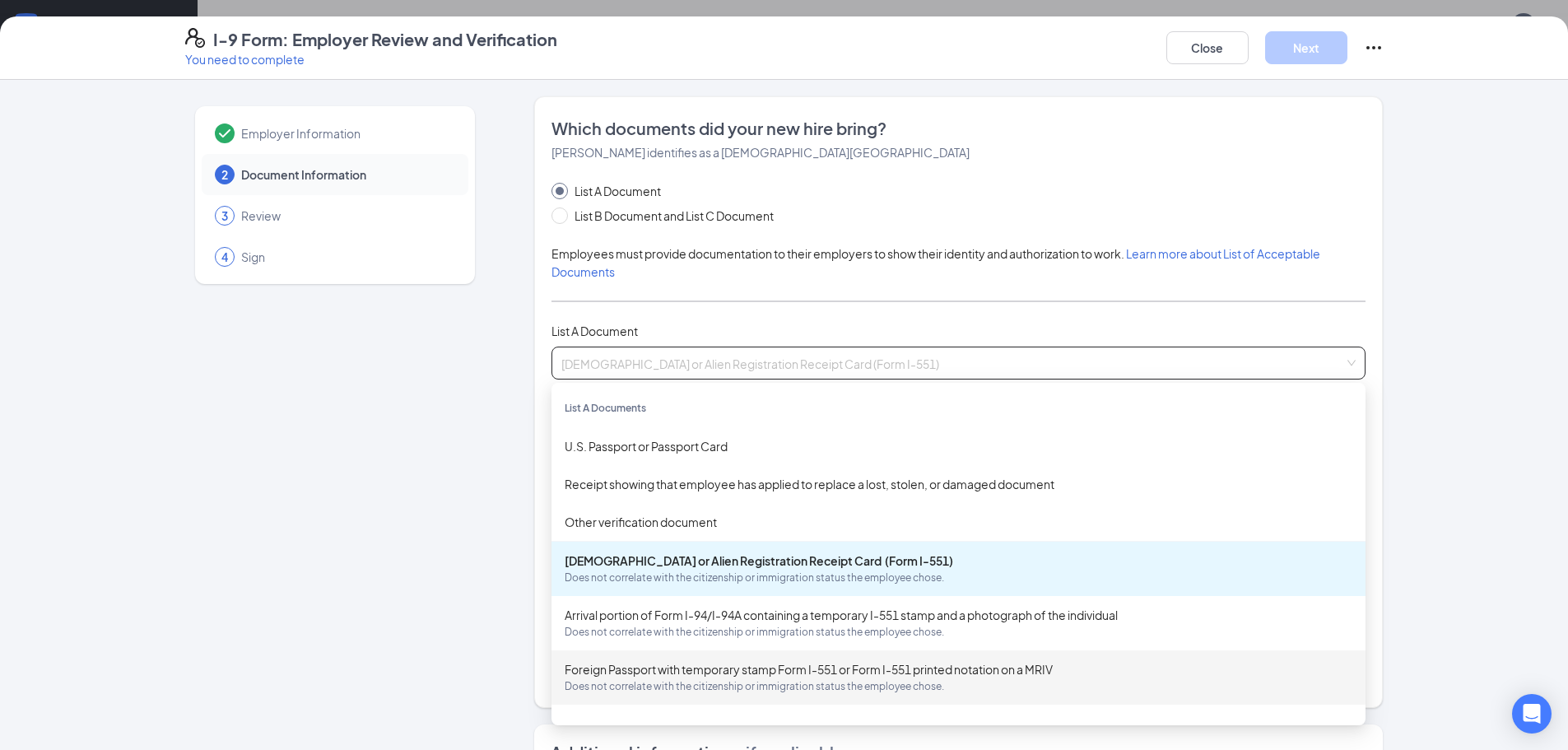
click at [754, 692] on span "Does not correlate with the citizenship or immigration status the employee chos…" at bounding box center [959, 686] width 788 height 16
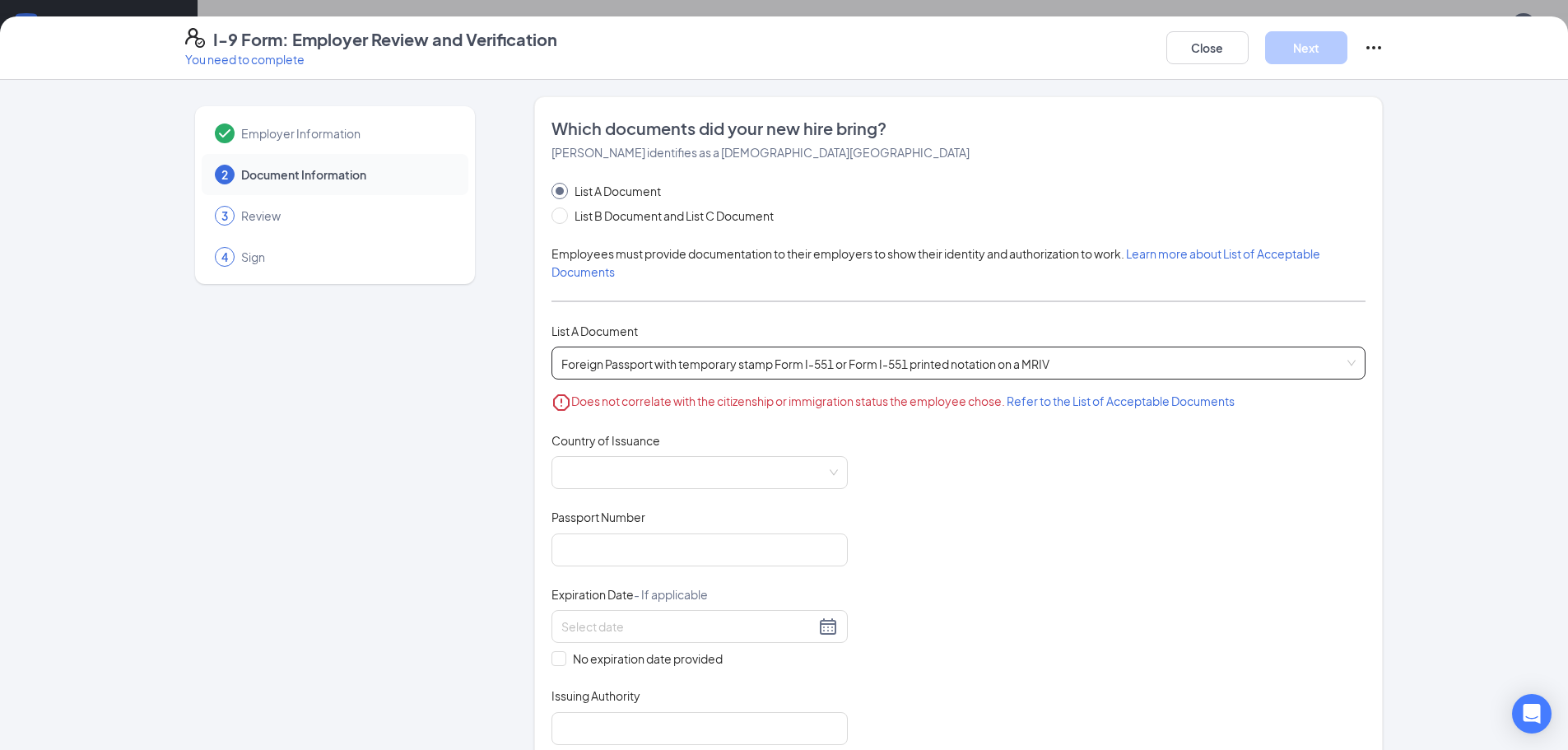
click at [1116, 369] on span "Foreign Passport with temporary stamp Form I-551 or Form I-551 printed notation…" at bounding box center [958, 362] width 794 height 31
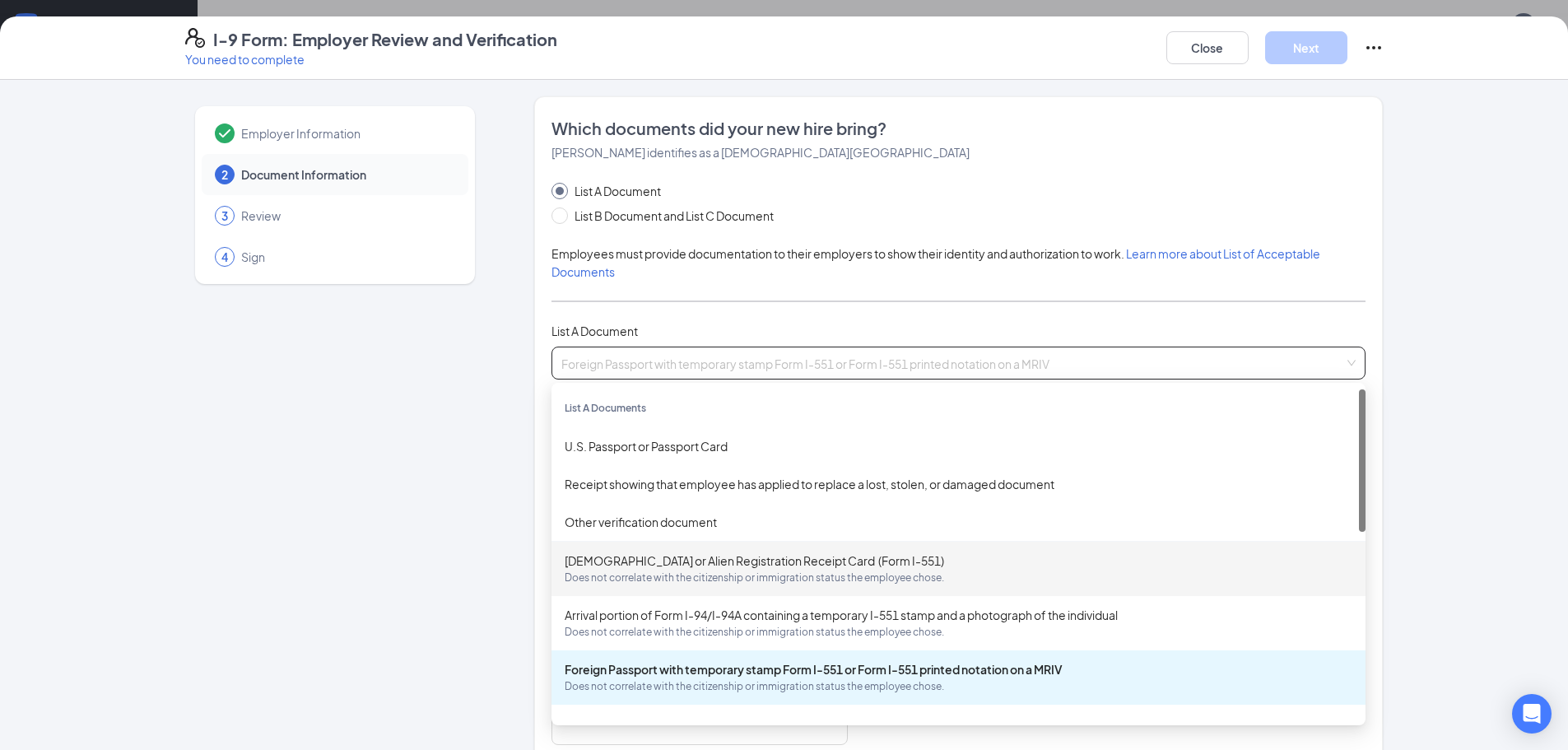
click at [707, 574] on span "Does not correlate with the citizenship or immigration status the employee chos…" at bounding box center [959, 577] width 788 height 16
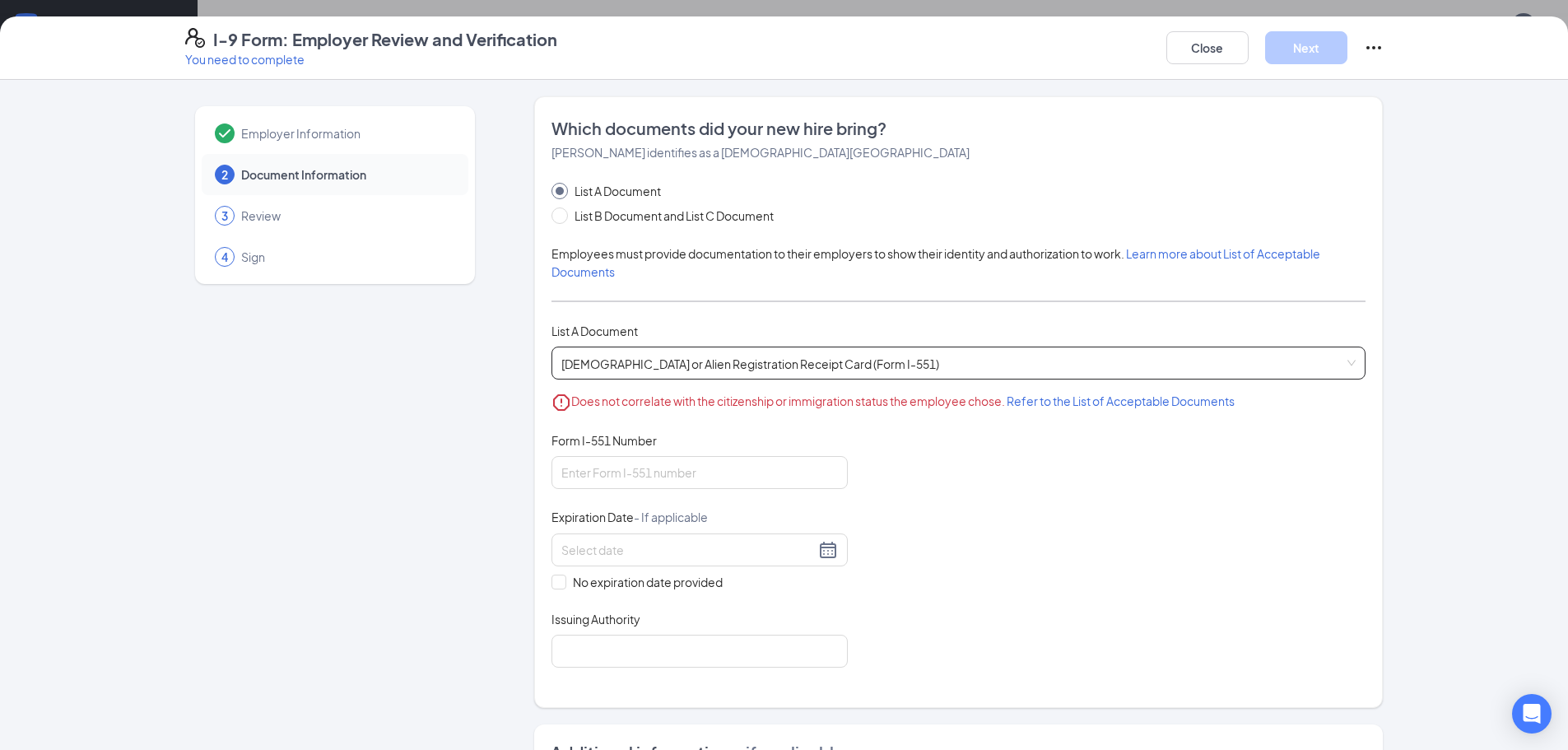
click at [875, 360] on span "[DEMOGRAPHIC_DATA] or Alien Registration Receipt Card (Form I-551) Does not cor…" at bounding box center [958, 362] width 794 height 31
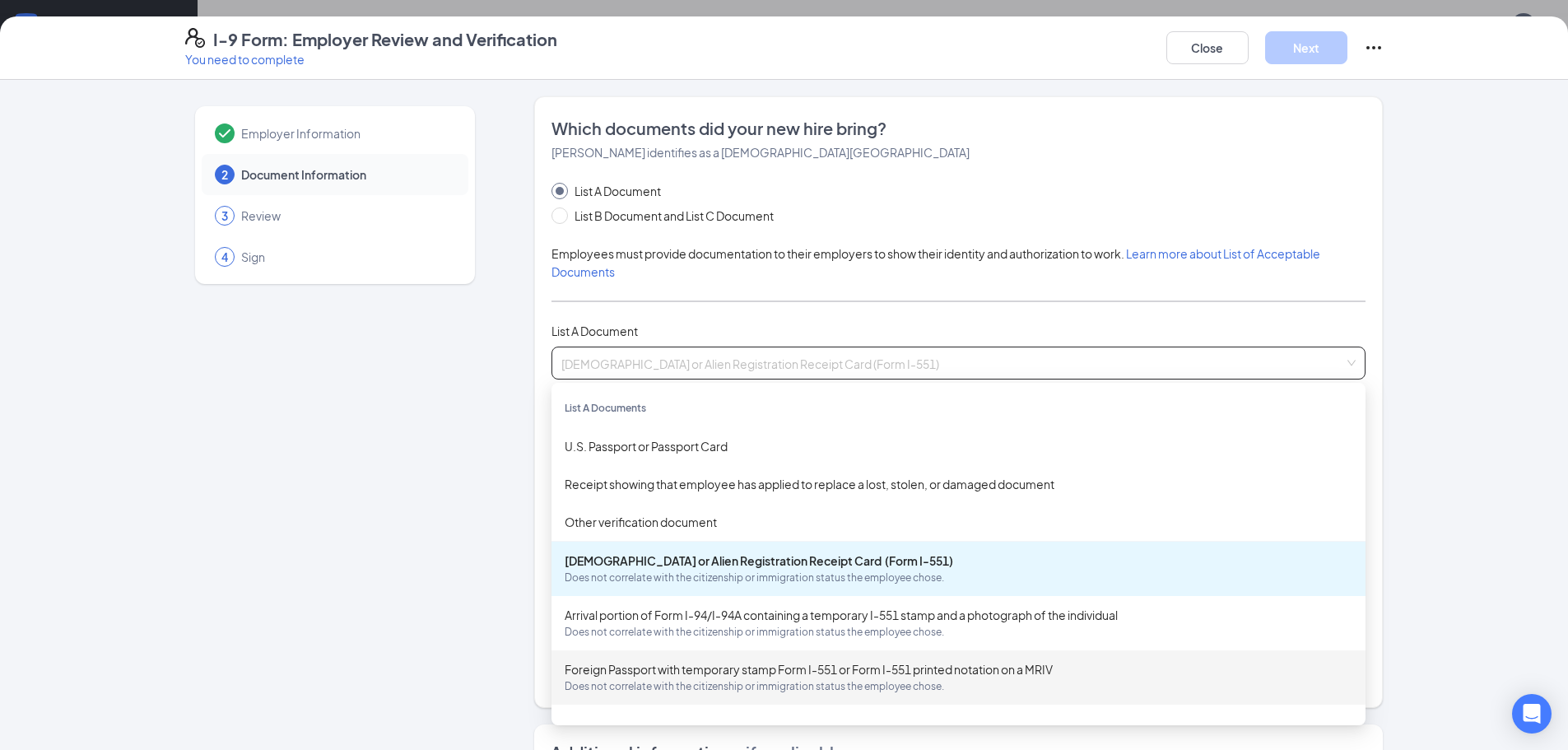
click at [654, 662] on div "Foreign Passport with temporary stamp Form I-551 or Form I-551 printed notation…" at bounding box center [959, 677] width 788 height 34
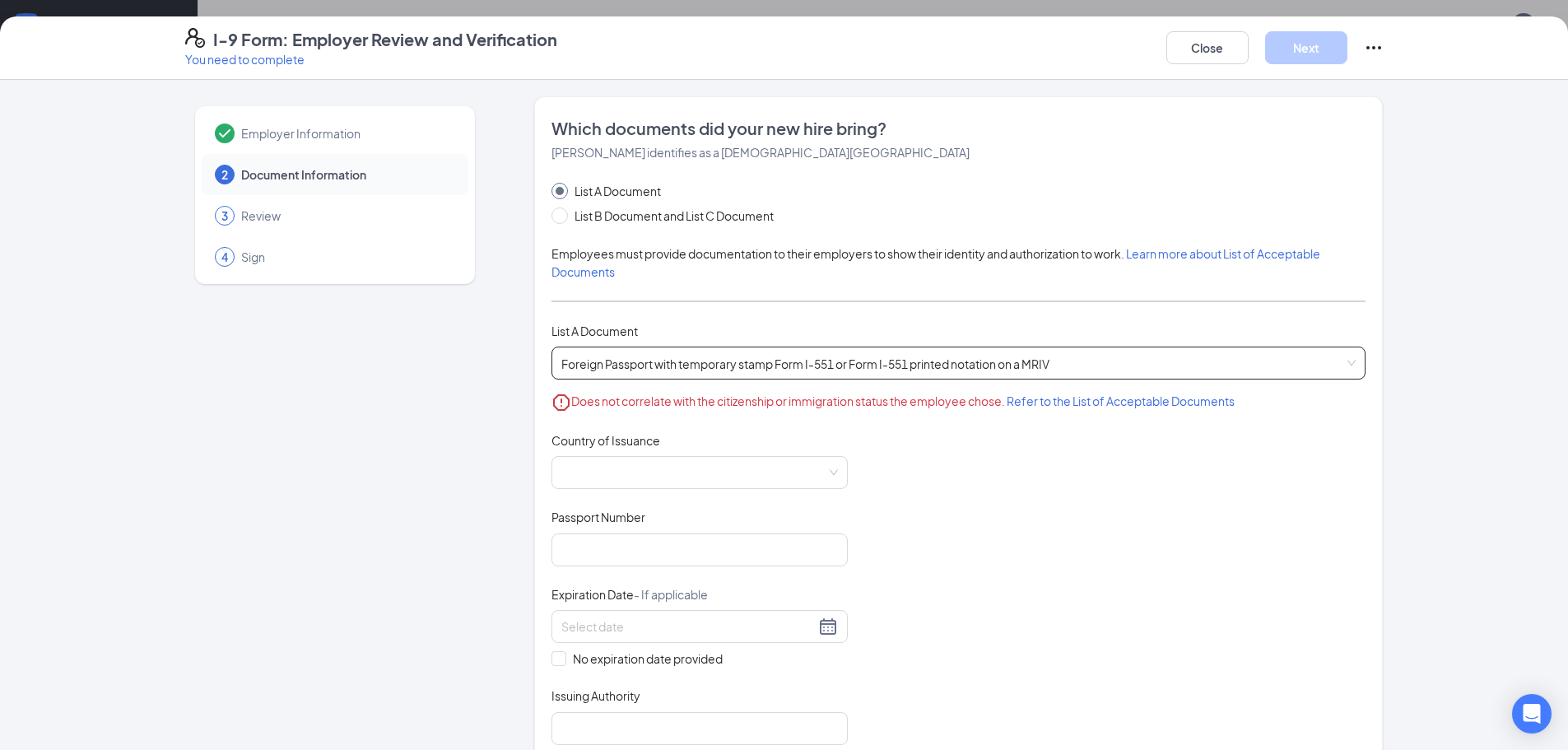
click at [701, 370] on span "Foreign Passport with temporary stamp Form I-551 or Form I-551 printed notation…" at bounding box center [958, 362] width 794 height 31
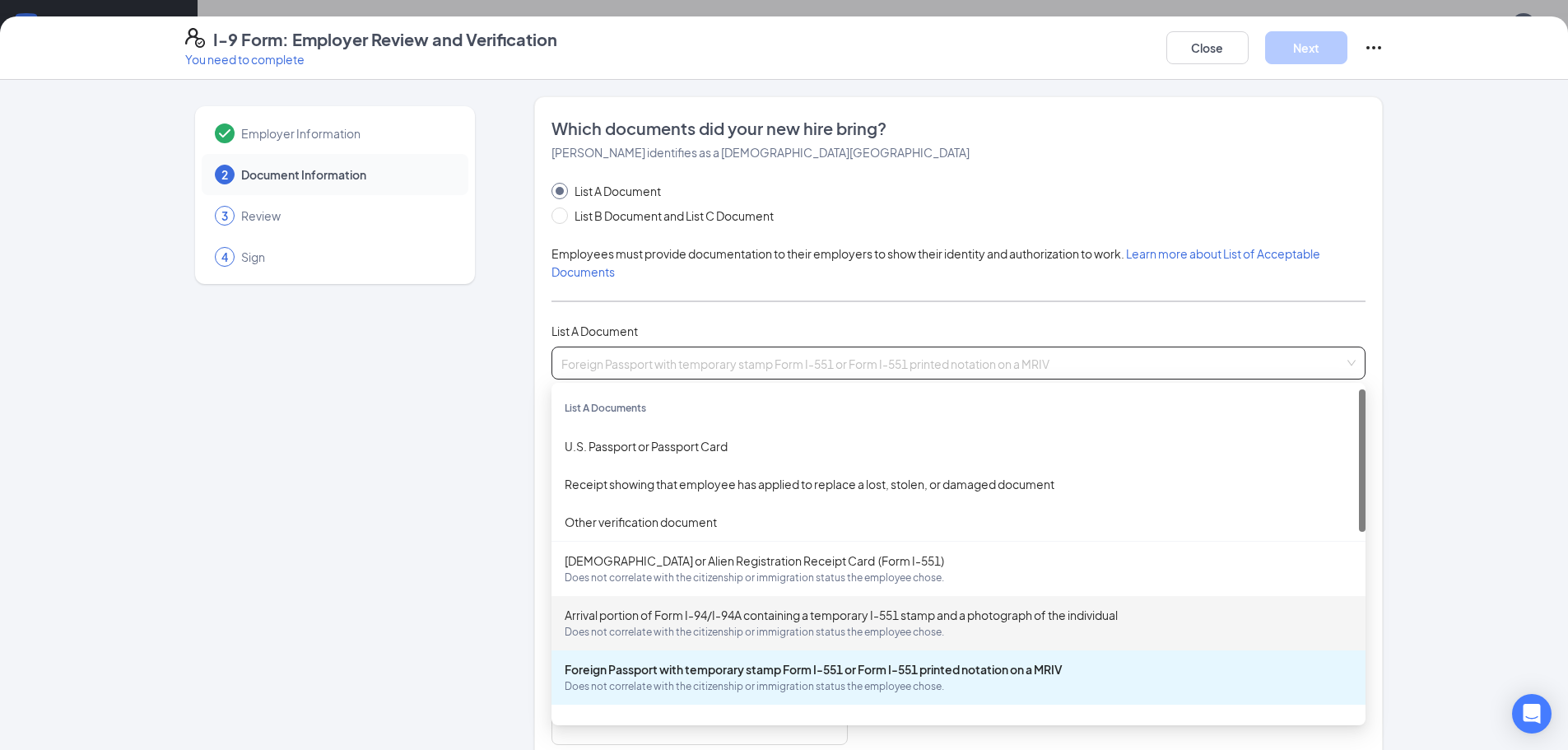
click at [615, 625] on span "Does not correlate with the citizenship or immigration status the employee chos…" at bounding box center [959, 632] width 788 height 16
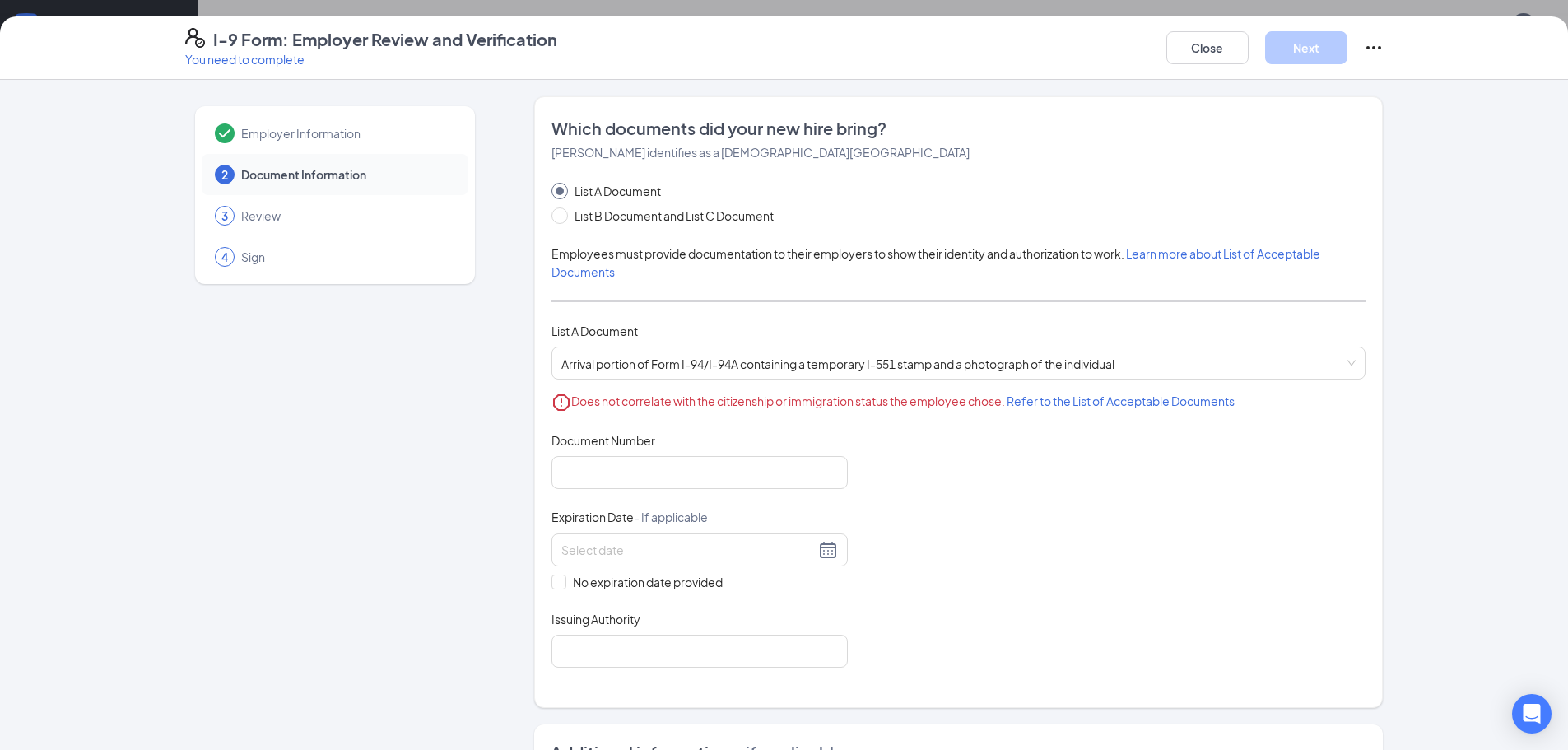
click at [1032, 401] on span "Refer to the List of Acceptable Documents" at bounding box center [1120, 400] width 228 height 14
click at [664, 367] on span "Arrival portion of Form I-94/I-94A containing a temporary I-551 stamp and a pho…" at bounding box center [958, 362] width 794 height 31
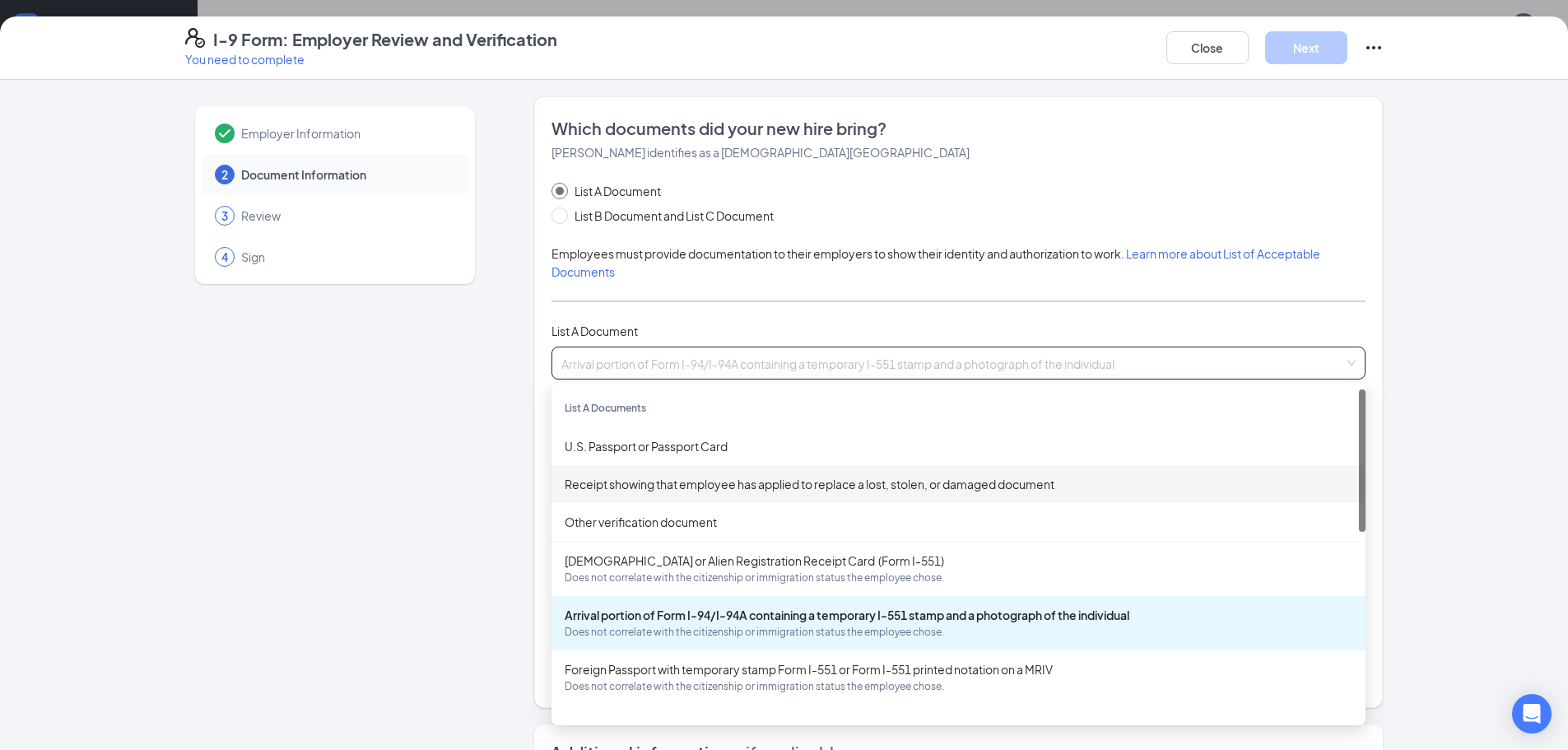
click at [412, 422] on div "Employer Information 2 Document Information 3 Review 4 Sign" at bounding box center [335, 621] width 300 height 1049
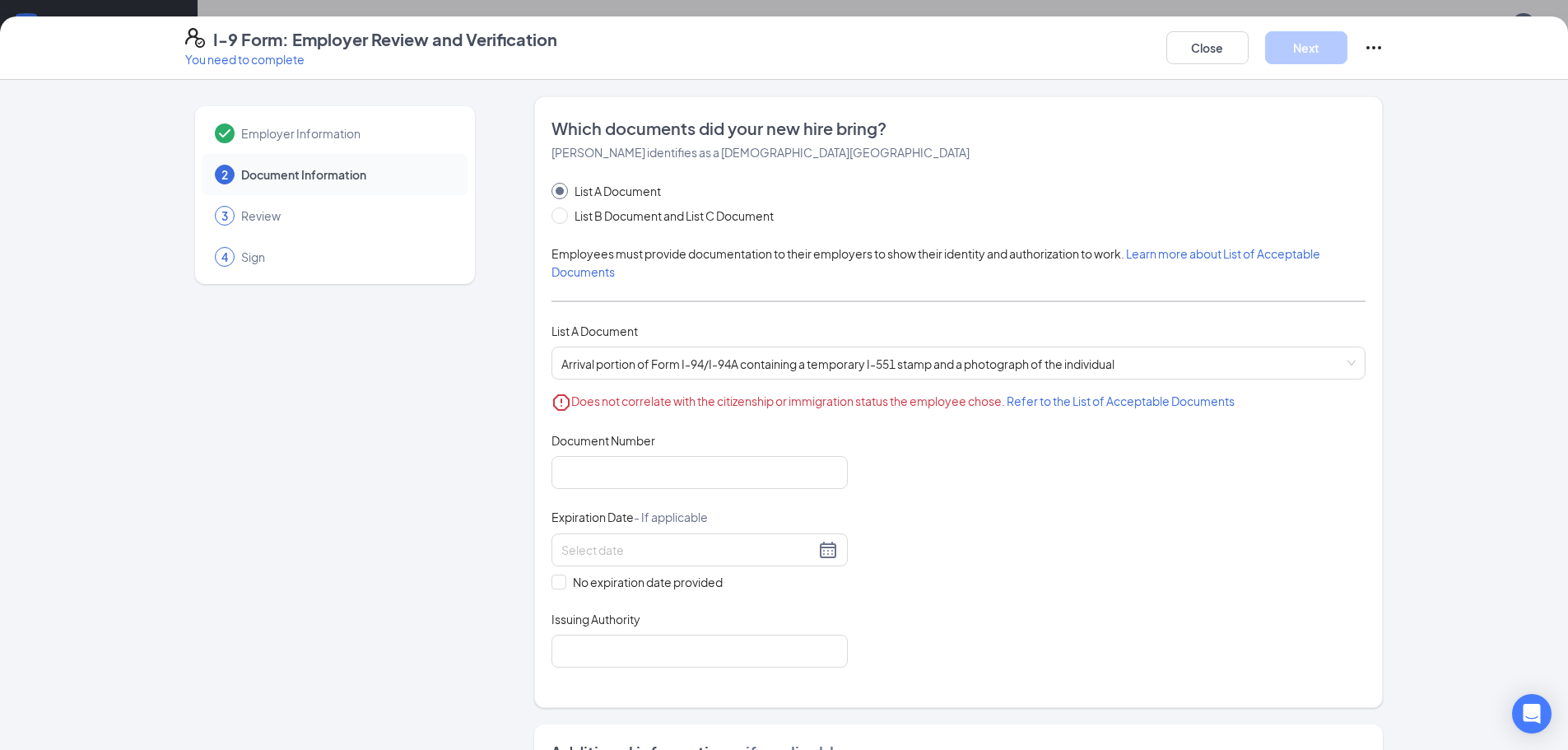
click at [345, 222] on span "Review" at bounding box center [346, 216] width 211 height 16
click at [1178, 49] on button "Close" at bounding box center [1208, 48] width 83 height 33
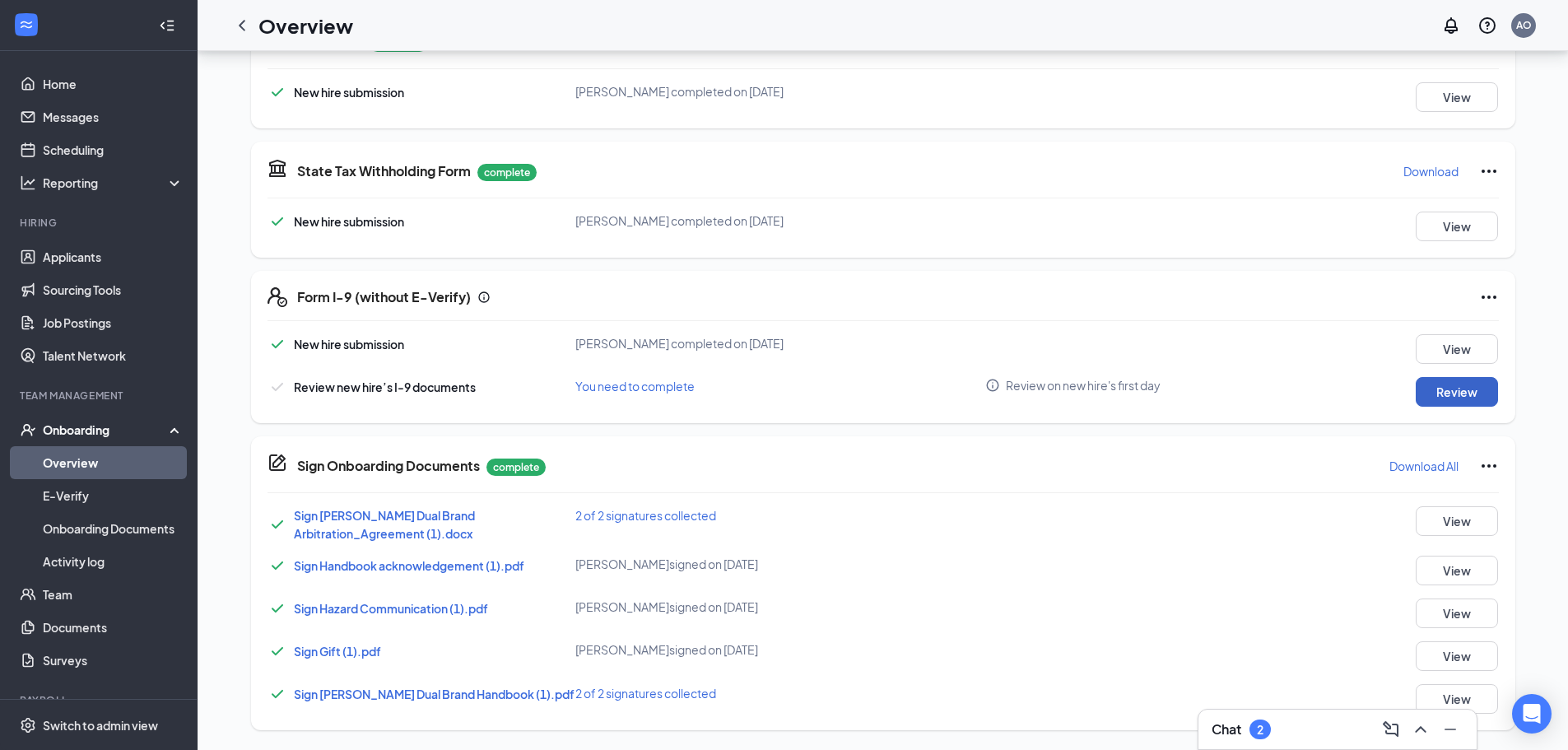
click at [1443, 391] on button "Review" at bounding box center [1457, 391] width 83 height 30
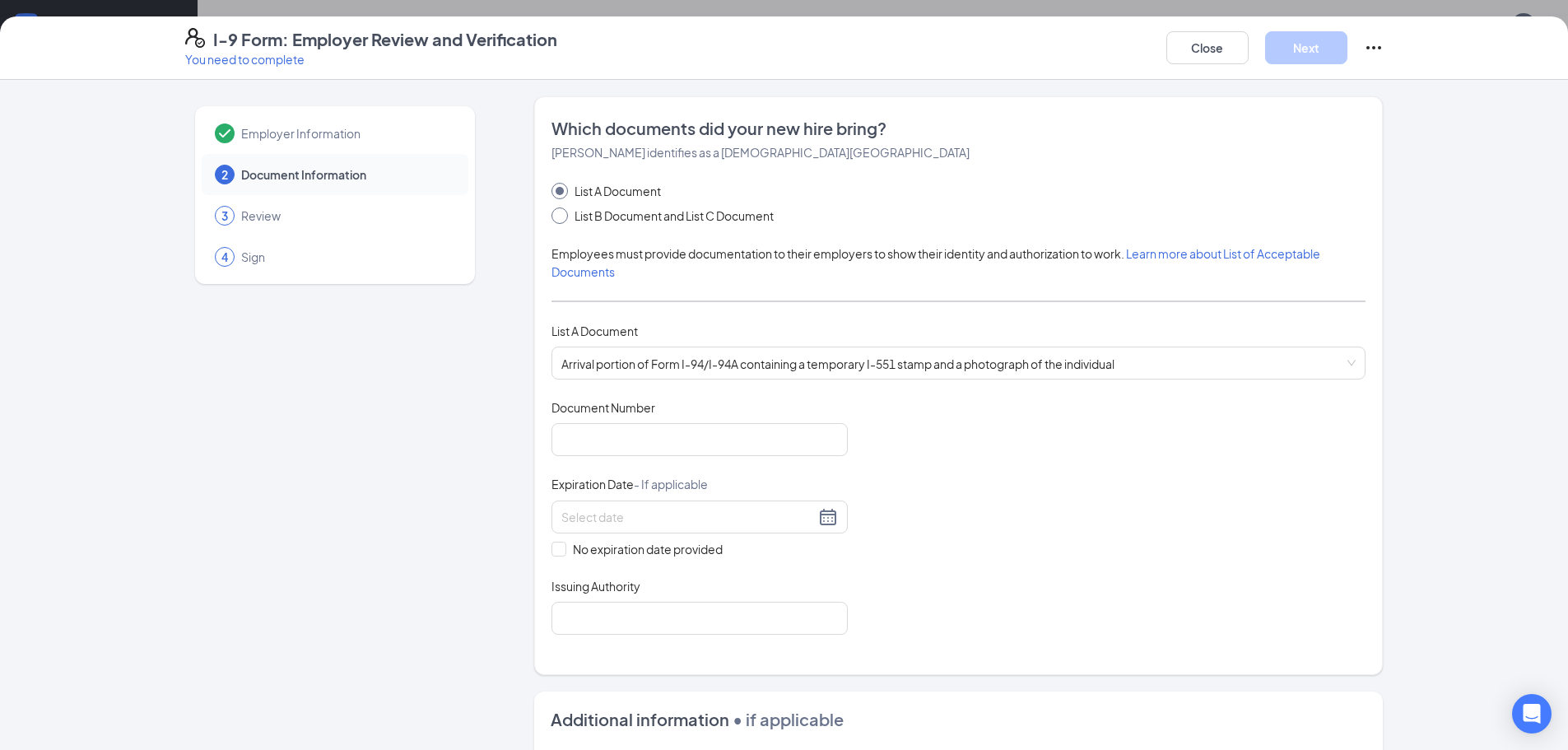
click at [603, 219] on span "List B Document and List C Document" at bounding box center [674, 216] width 212 height 18
click at [563, 219] on input "List B Document and List C Document" at bounding box center [557, 213] width 12 height 12
radio input "true"
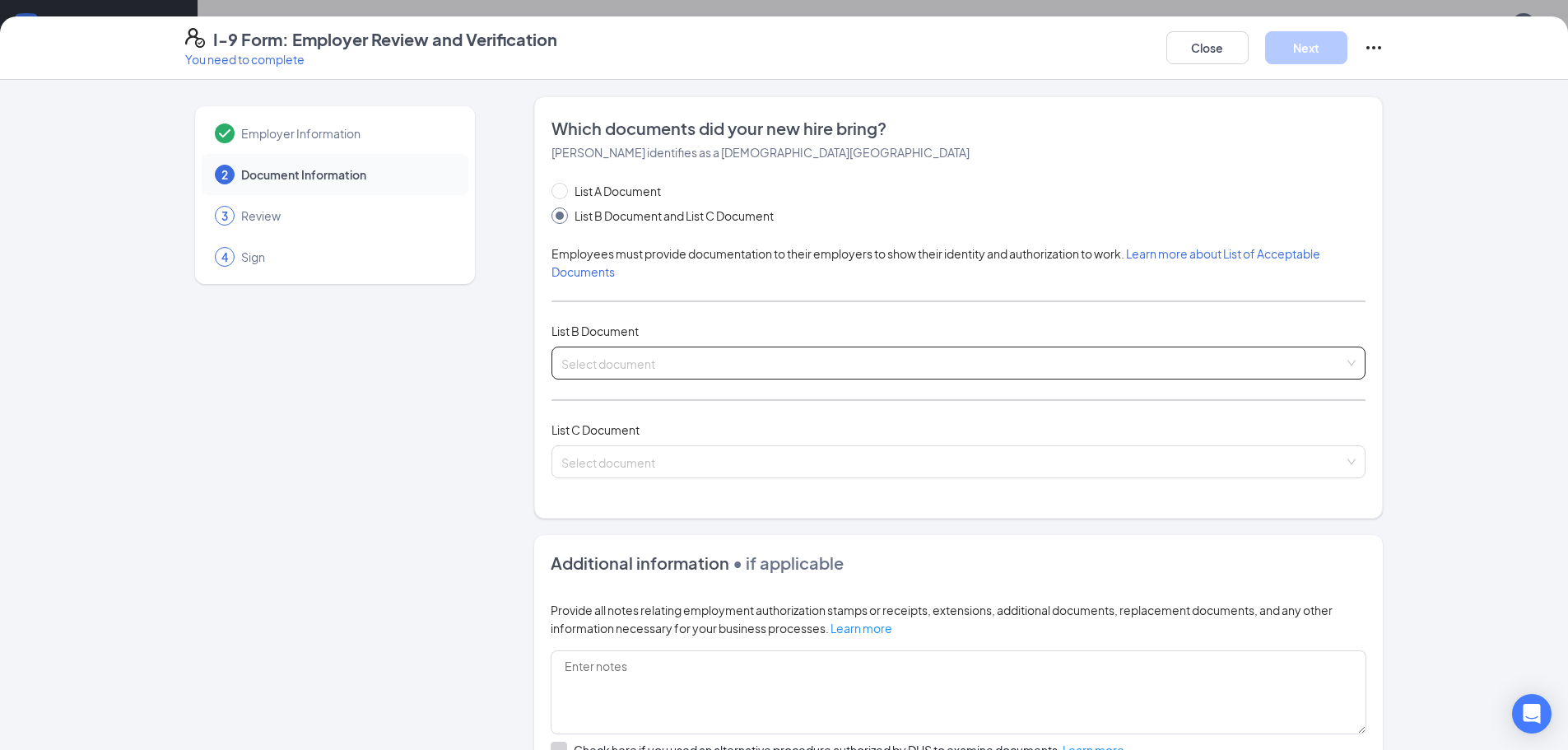
click at [620, 371] on input "search" at bounding box center [953, 359] width 783 height 24
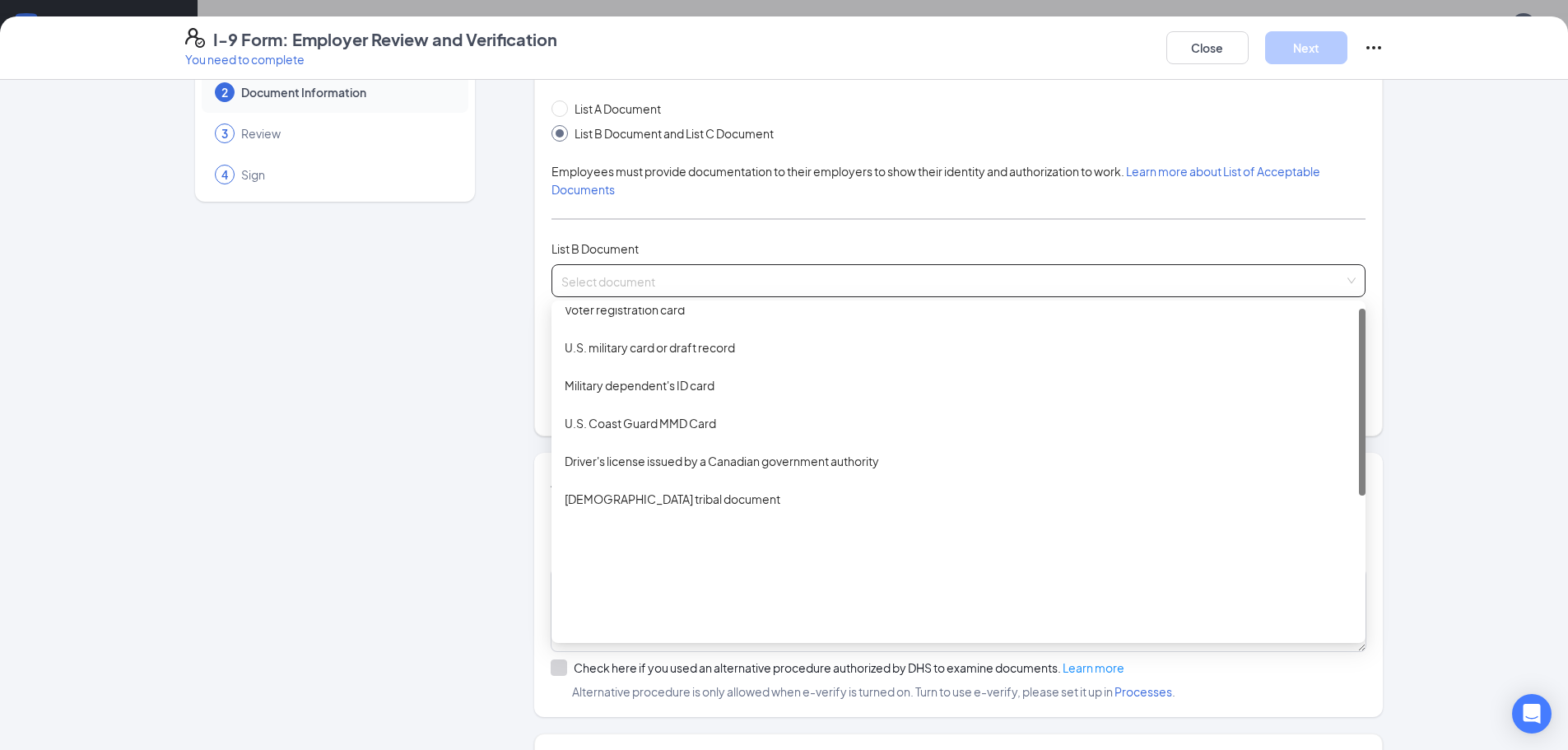
scroll to position [4, 0]
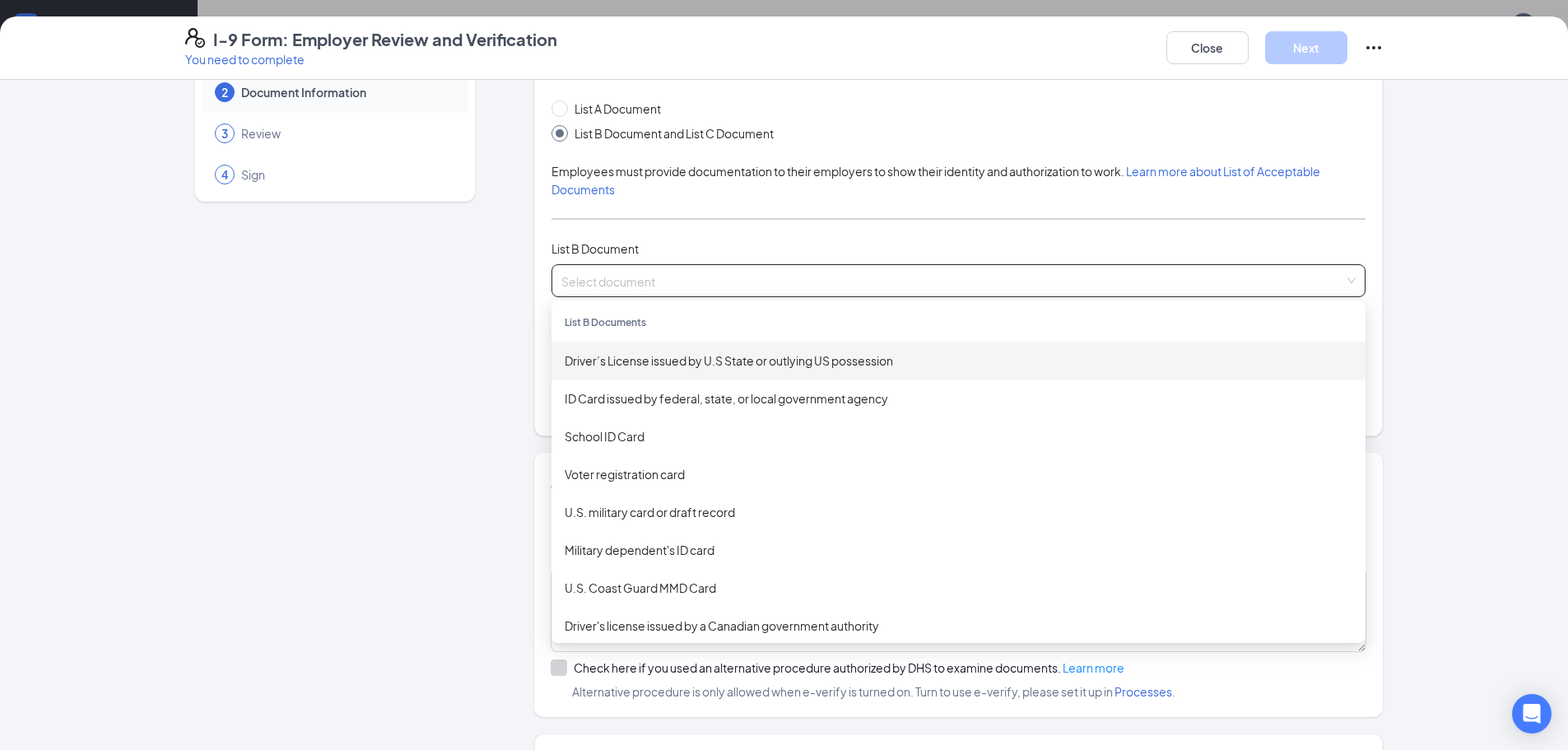
click at [635, 218] on div "List A Document List B Document and List C Document Employees must provide docu…" at bounding box center [958, 257] width 814 height 316
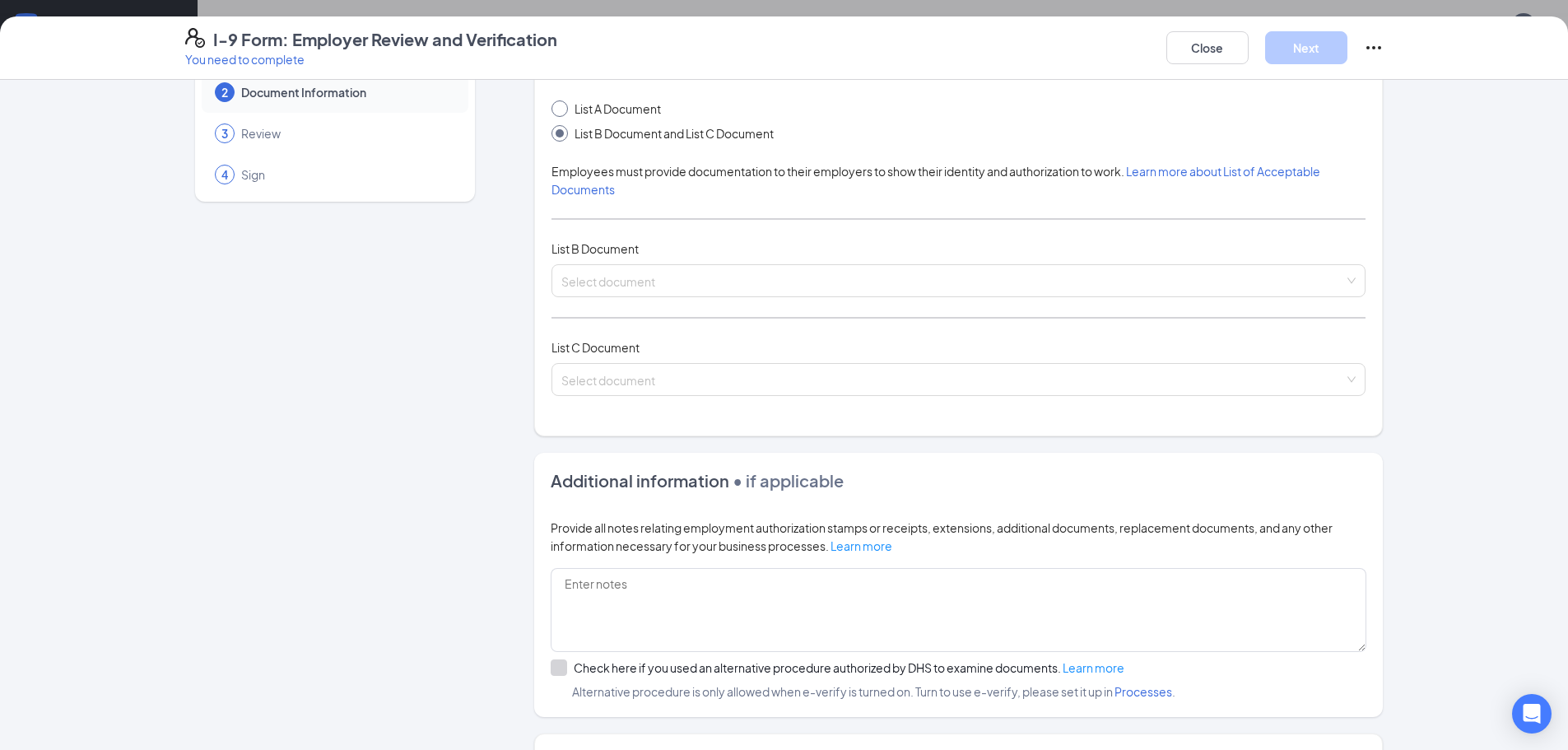
click at [568, 112] on span "List A Document" at bounding box center [617, 109] width 100 height 18
click at [563, 112] on input "List A Document" at bounding box center [557, 106] width 12 height 12
radio input "true"
radio input "false"
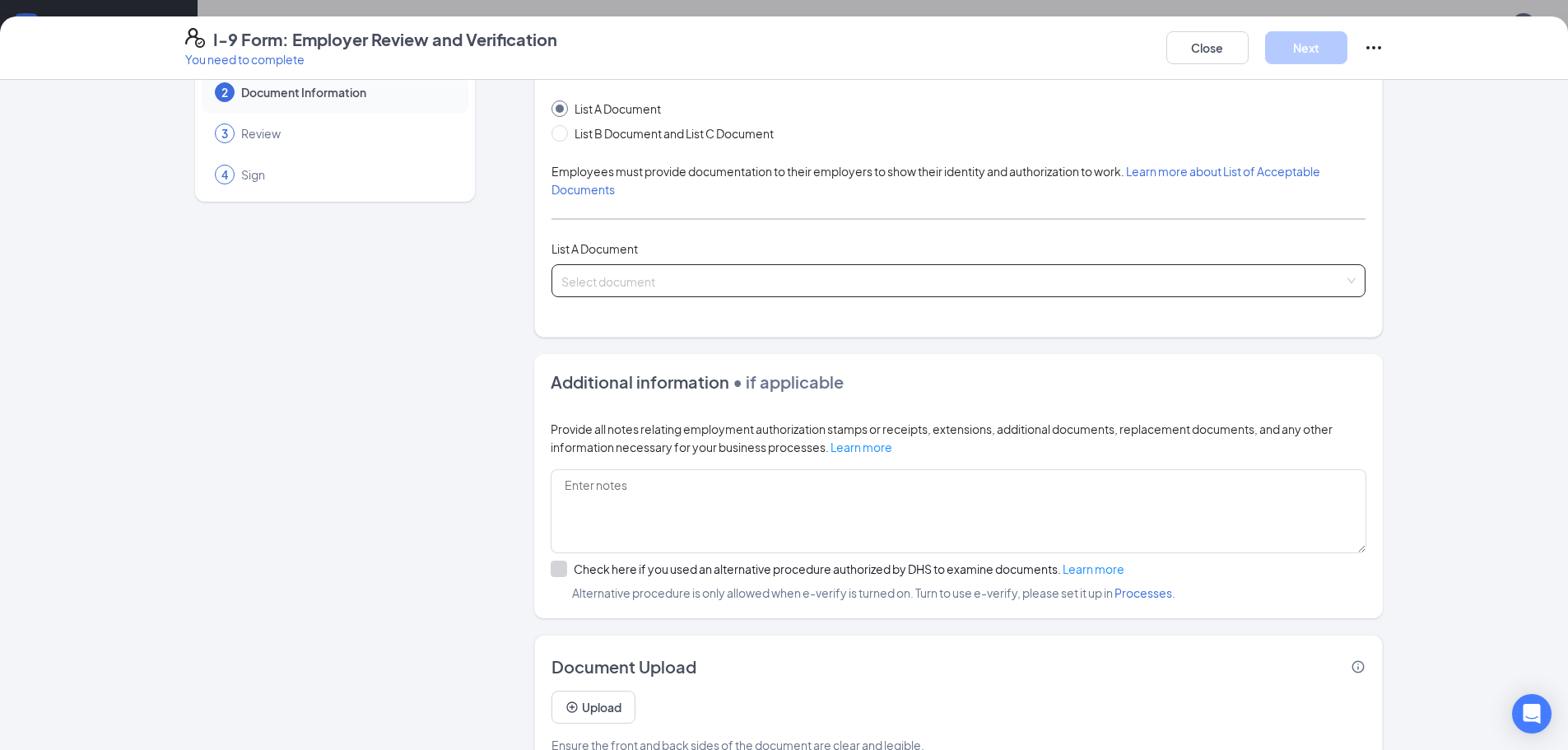
click at [650, 270] on input "search" at bounding box center [953, 277] width 783 height 24
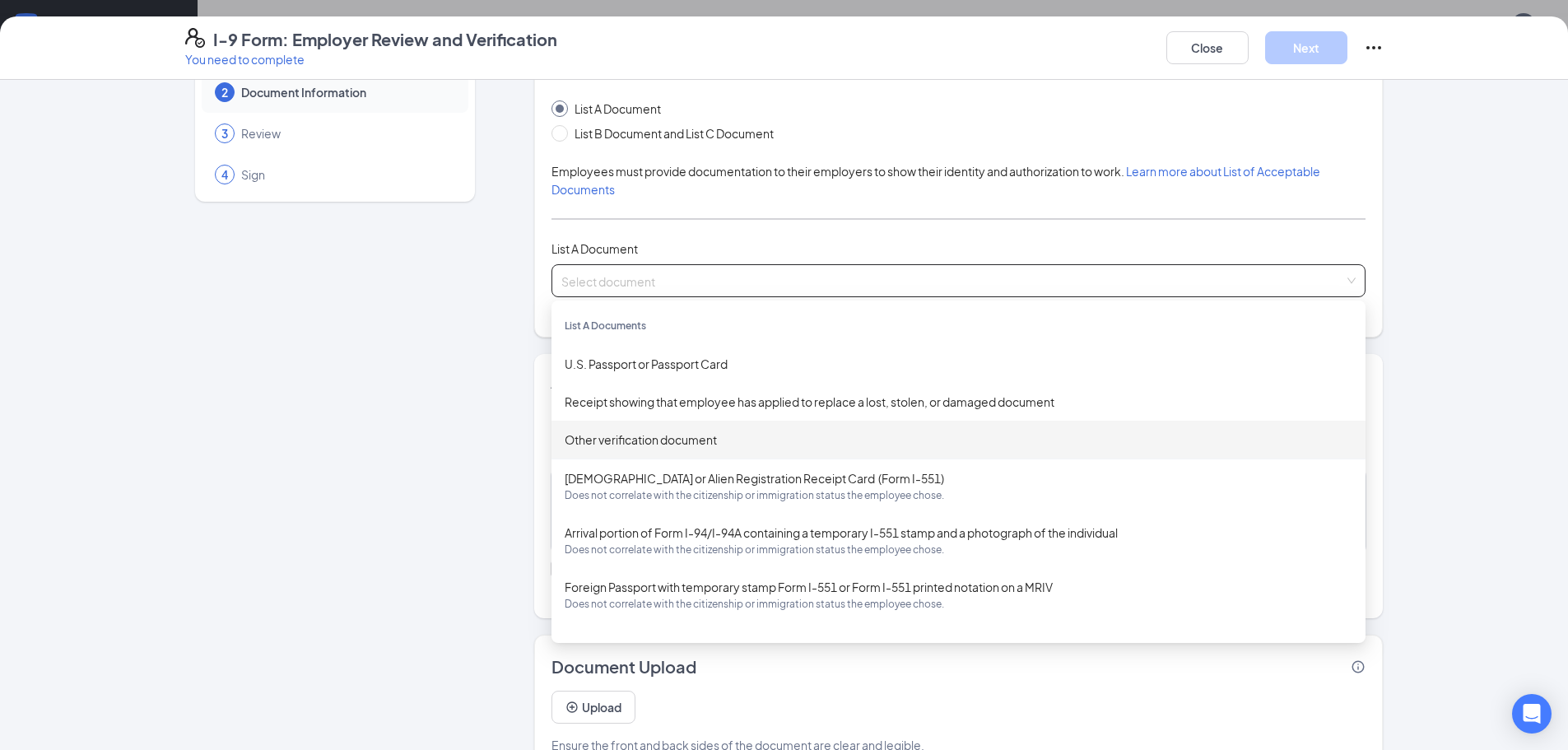
click at [641, 450] on div "Other verification document" at bounding box center [958, 440] width 814 height 38
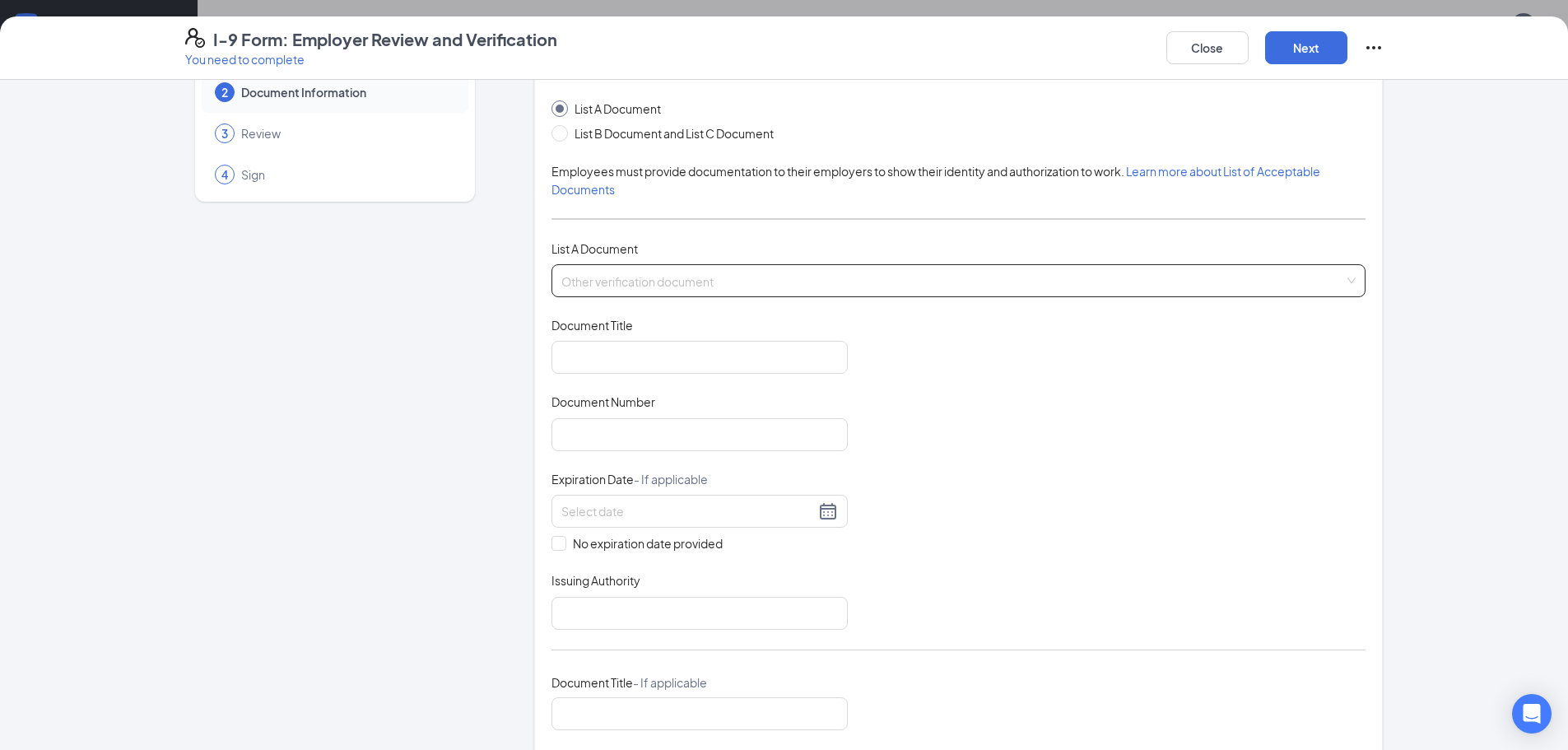
click at [604, 289] on span "Other verification document" at bounding box center [958, 281] width 794 height 31
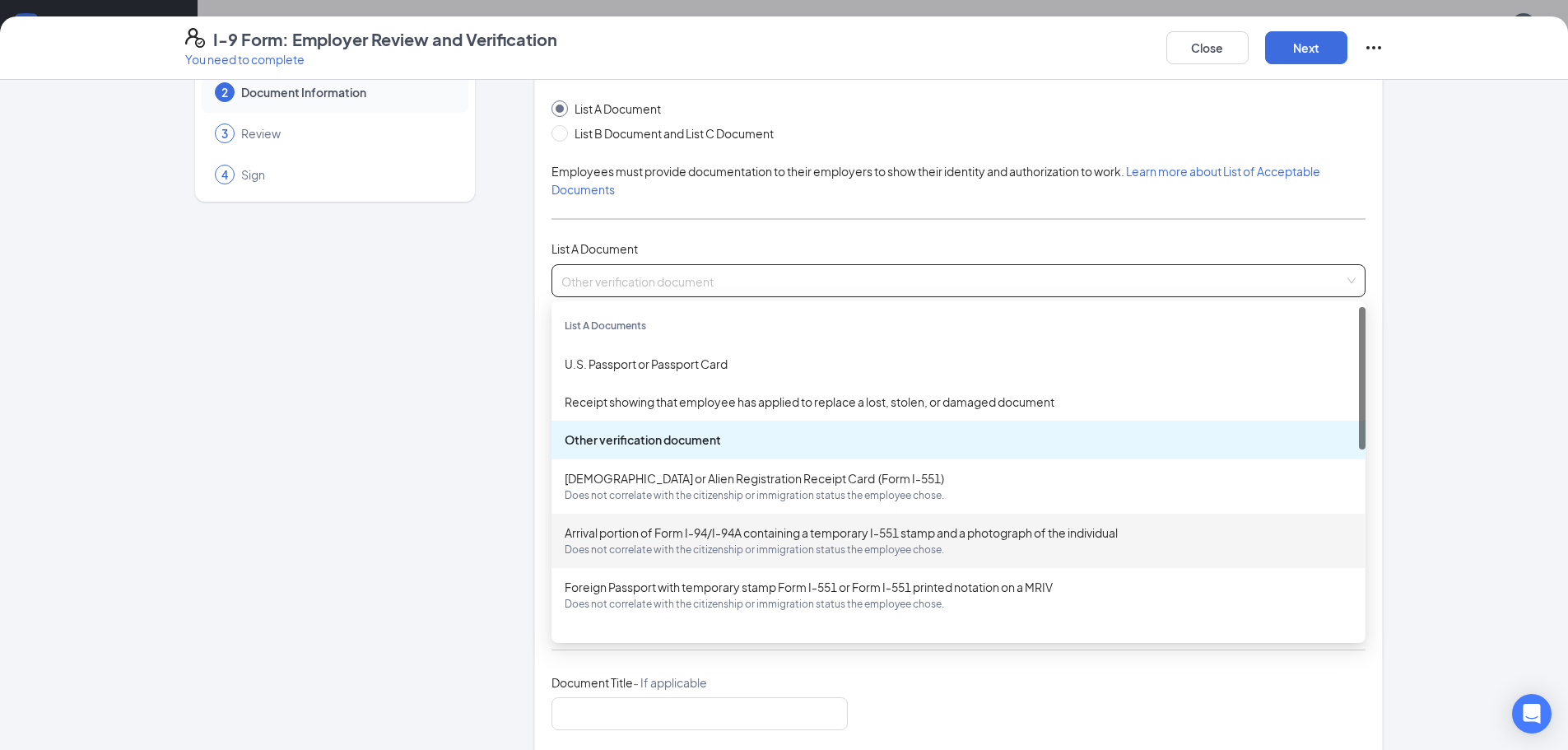
click at [653, 546] on span "Does not correlate with the citizenship or immigration status the employee chos…" at bounding box center [959, 549] width 788 height 16
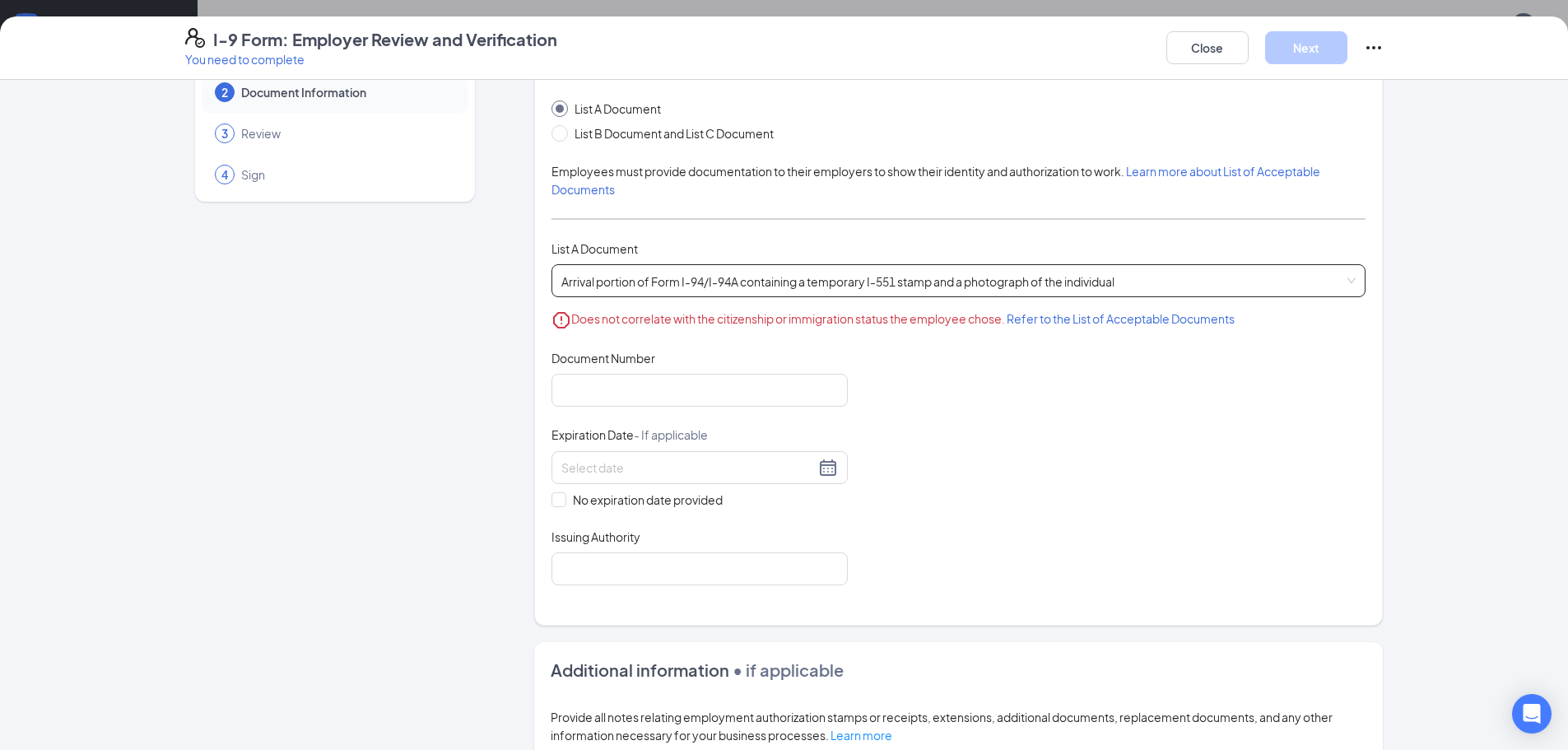
click at [668, 302] on div "Arrival portion of Form I-94/I-94A containing a temporary I-551 stamp and a pho…" at bounding box center [958, 297] width 814 height 66
click at [668, 299] on div "Arrival portion of Form I-94/I-94A containing a temporary I-551 stamp and a pho…" at bounding box center [958, 297] width 814 height 66
click at [667, 299] on div "Arrival portion of Form I-94/I-94A containing a temporary I-551 stamp and a pho…" at bounding box center [958, 297] width 814 height 66
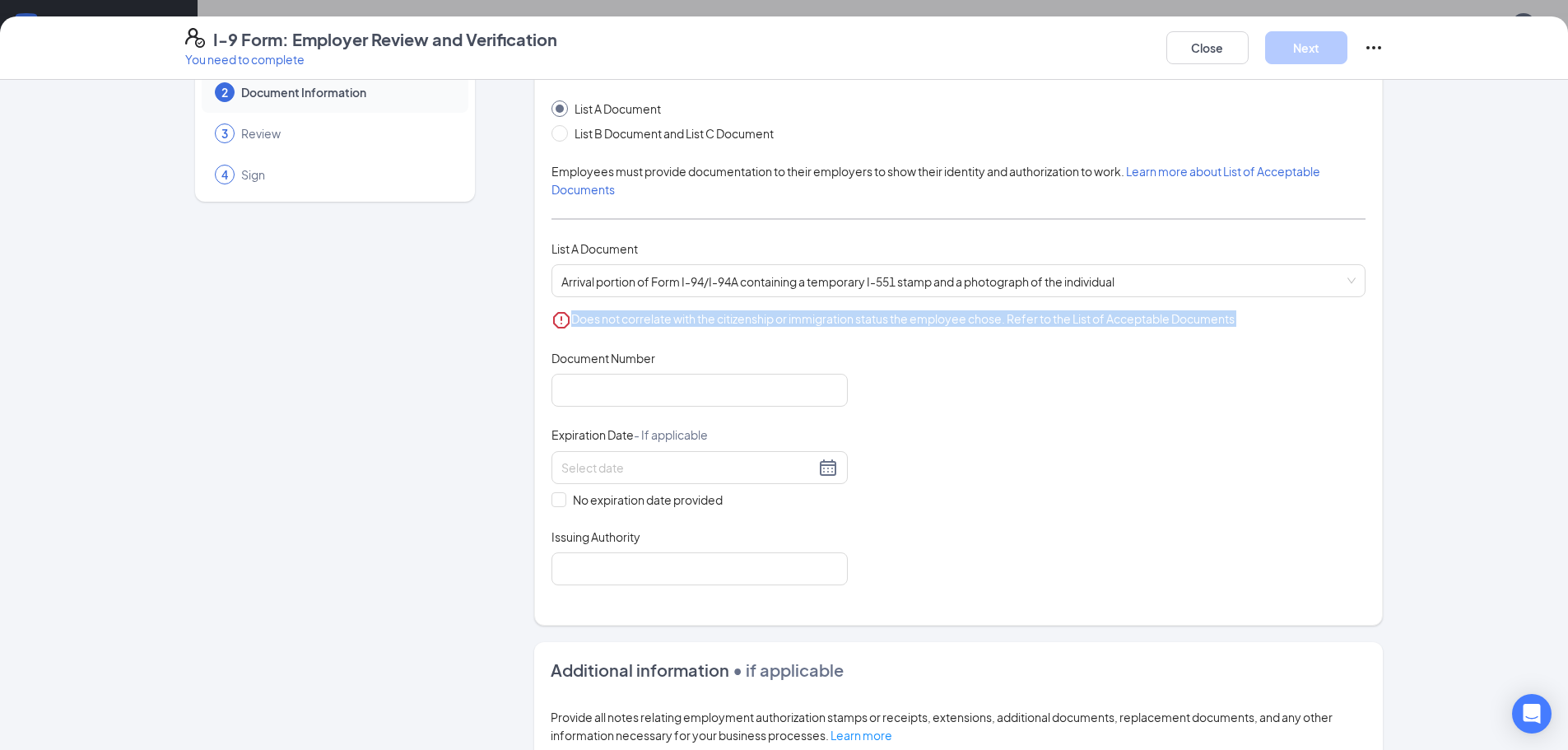
click at [666, 299] on div "Arrival portion of Form I-94/I-94A containing a temporary I-551 stamp and a pho…" at bounding box center [958, 297] width 814 height 66
click at [668, 281] on span "Arrival portion of Form I-94/I-94A containing a temporary I-551 stamp and a pho…" at bounding box center [958, 281] width 794 height 31
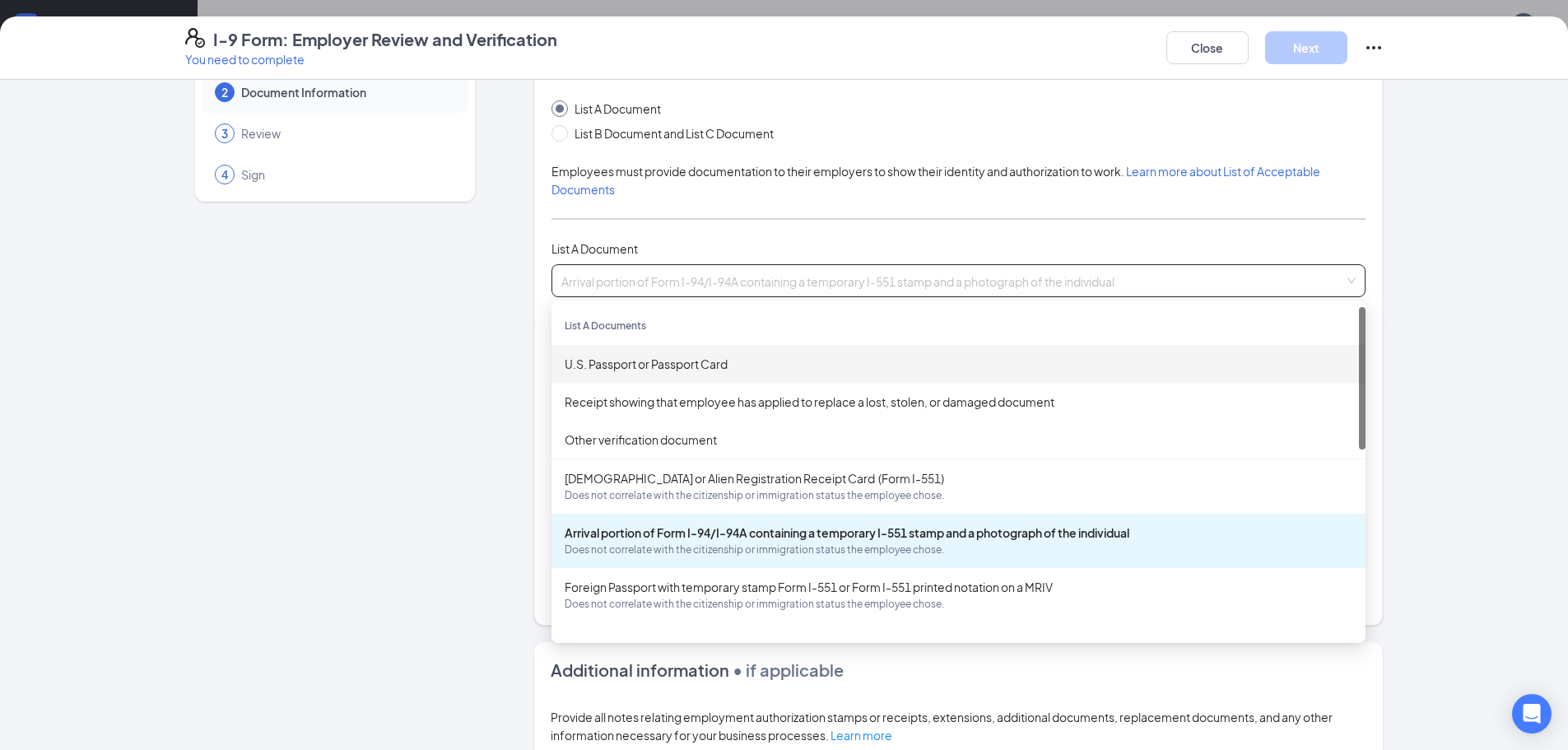
click at [632, 366] on div "U.S. Passport or Passport Card" at bounding box center [959, 363] width 788 height 18
